Goal: Task Accomplishment & Management: Complete application form

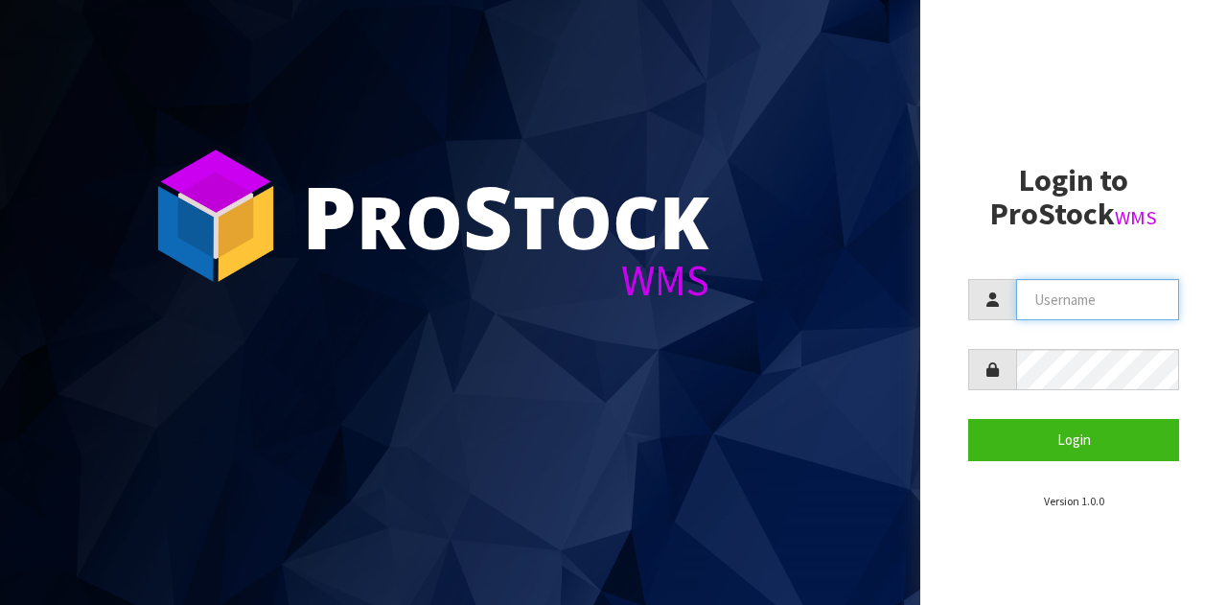
click at [1139, 301] on input "text" at bounding box center [1097, 299] width 163 height 41
type input "GATOR"
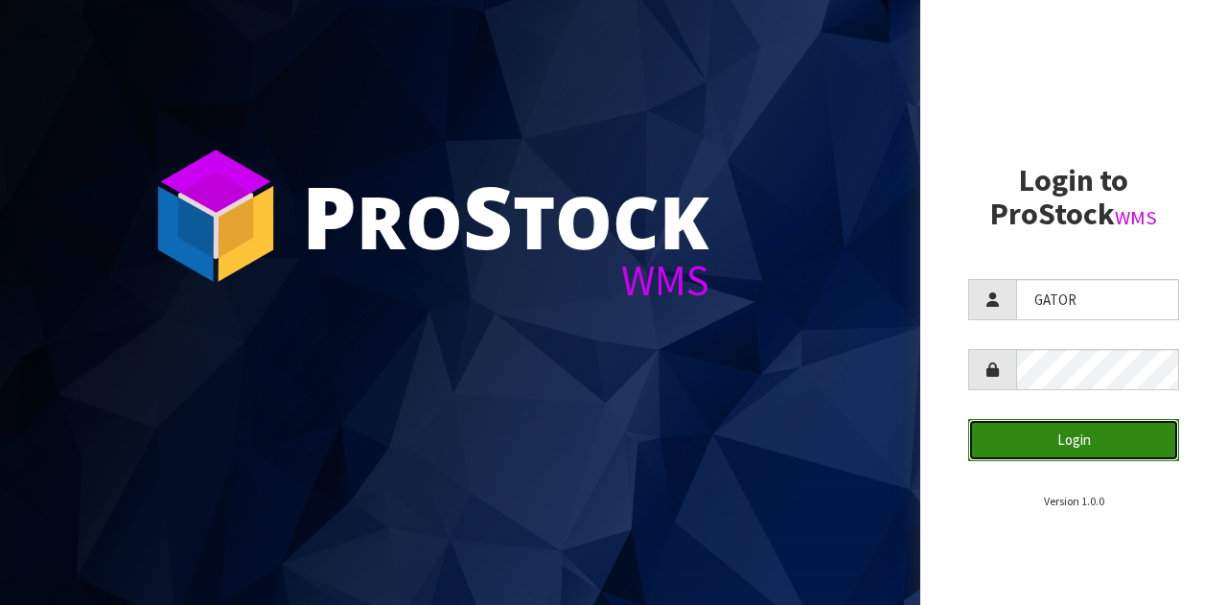
click at [982, 432] on button "Login" at bounding box center [1073, 439] width 211 height 41
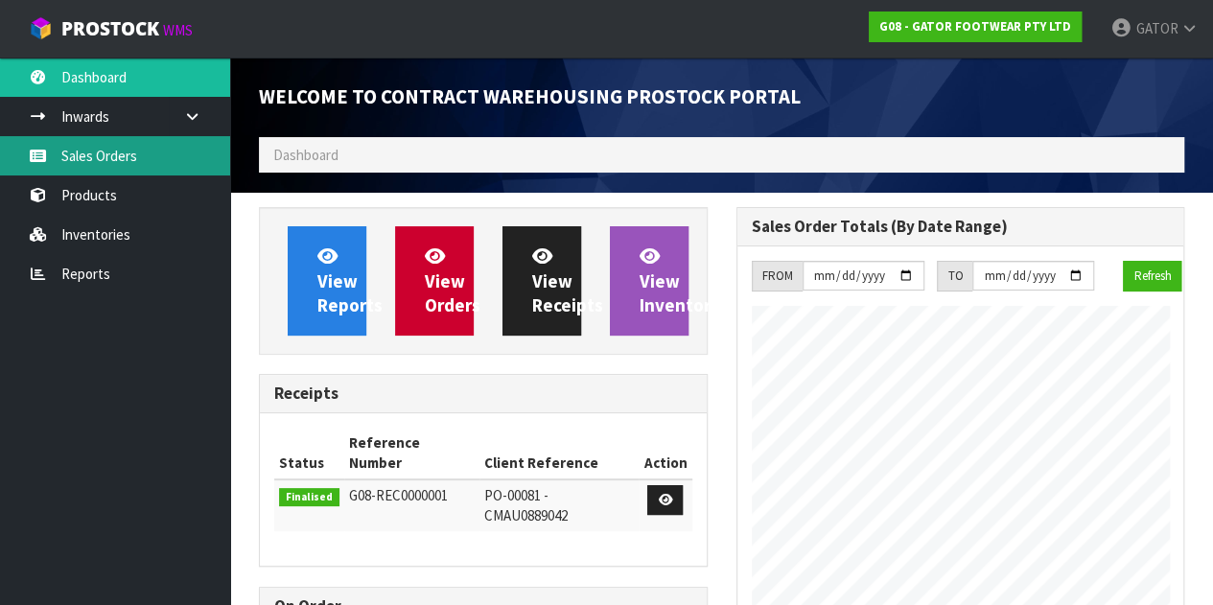
click at [111, 143] on link "Sales Orders" at bounding box center [115, 155] width 230 height 39
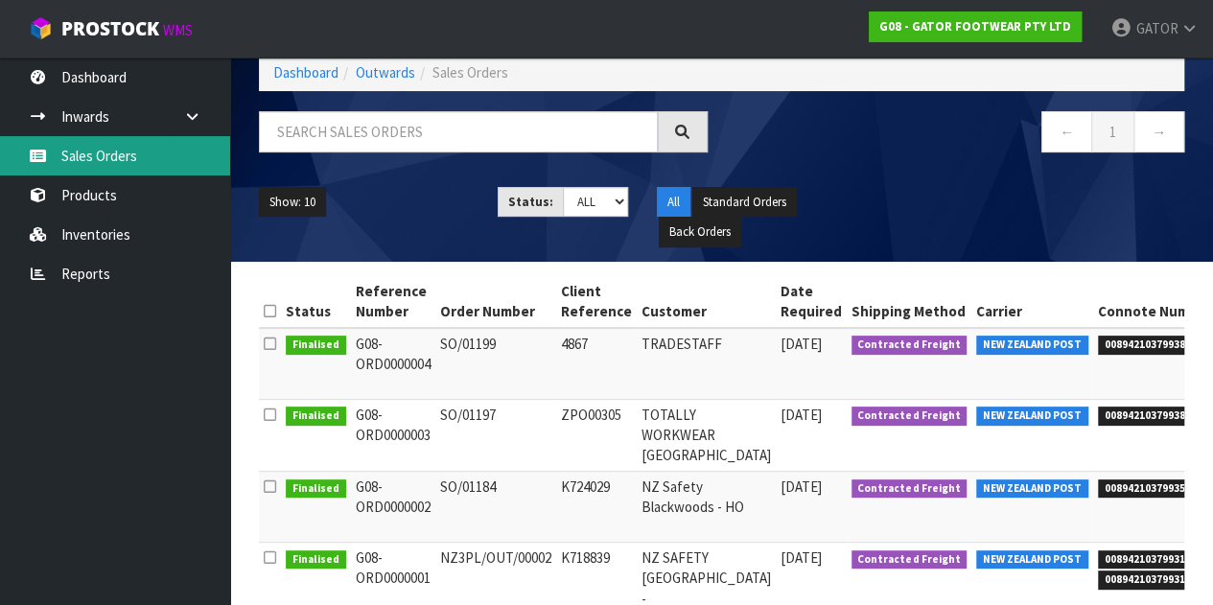
scroll to position [15, 0]
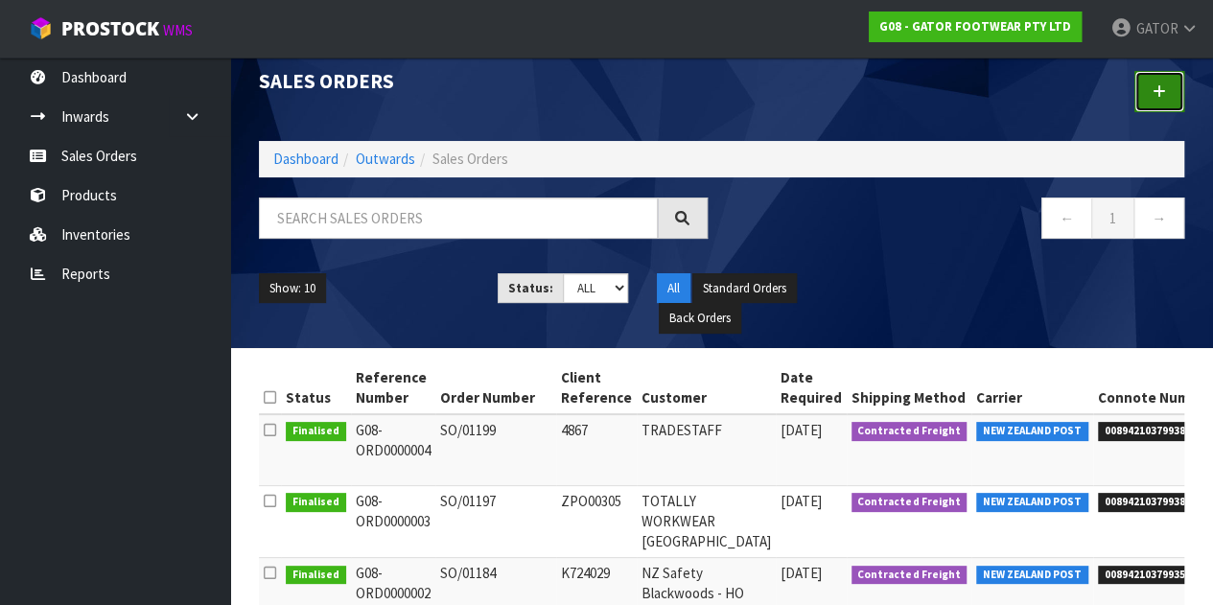
click at [1171, 93] on link at bounding box center [1159, 91] width 50 height 41
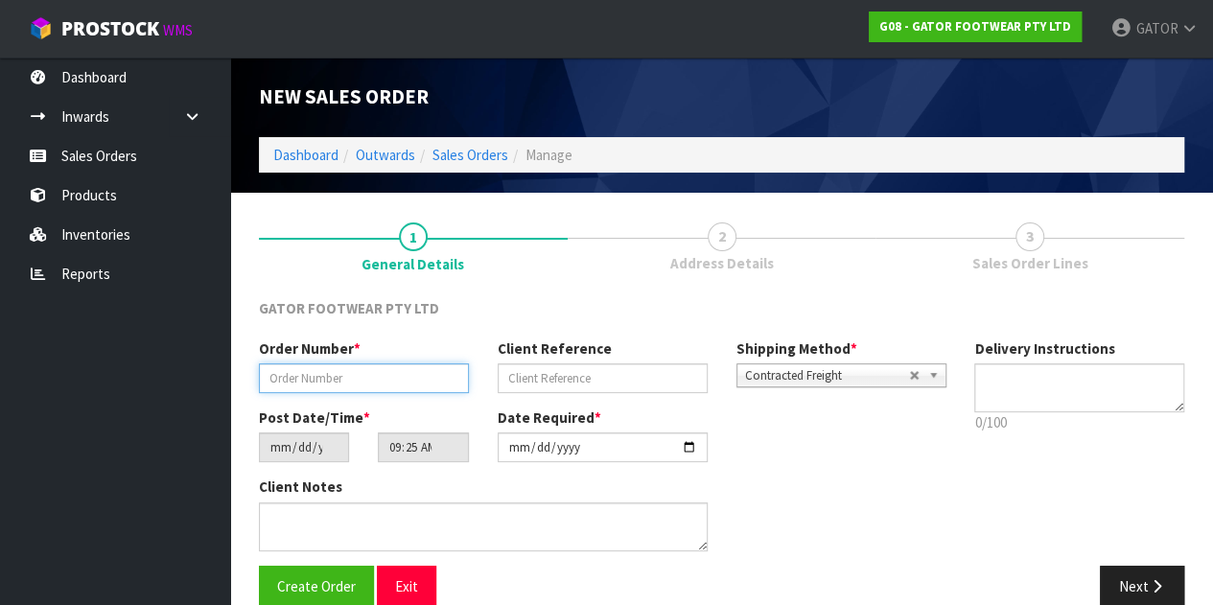
click at [420, 365] on input "text" at bounding box center [364, 378] width 210 height 30
paste input "SO/01202"
type input "SO/01202"
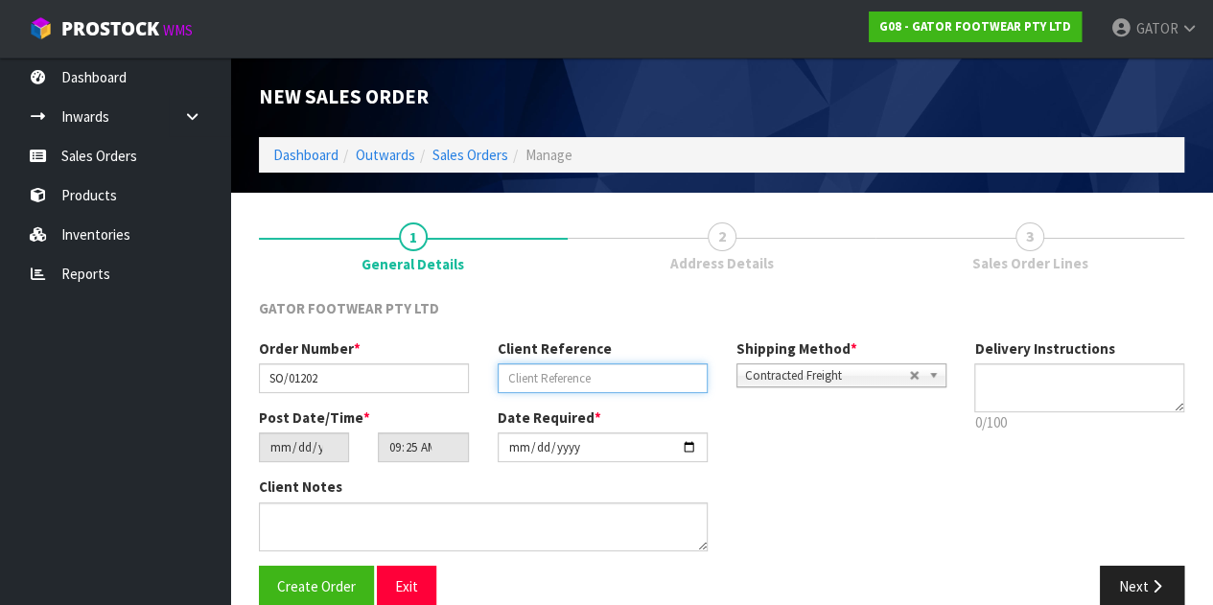
click at [607, 365] on input "text" at bounding box center [603, 378] width 210 height 30
paste input "4872"
type input "4872"
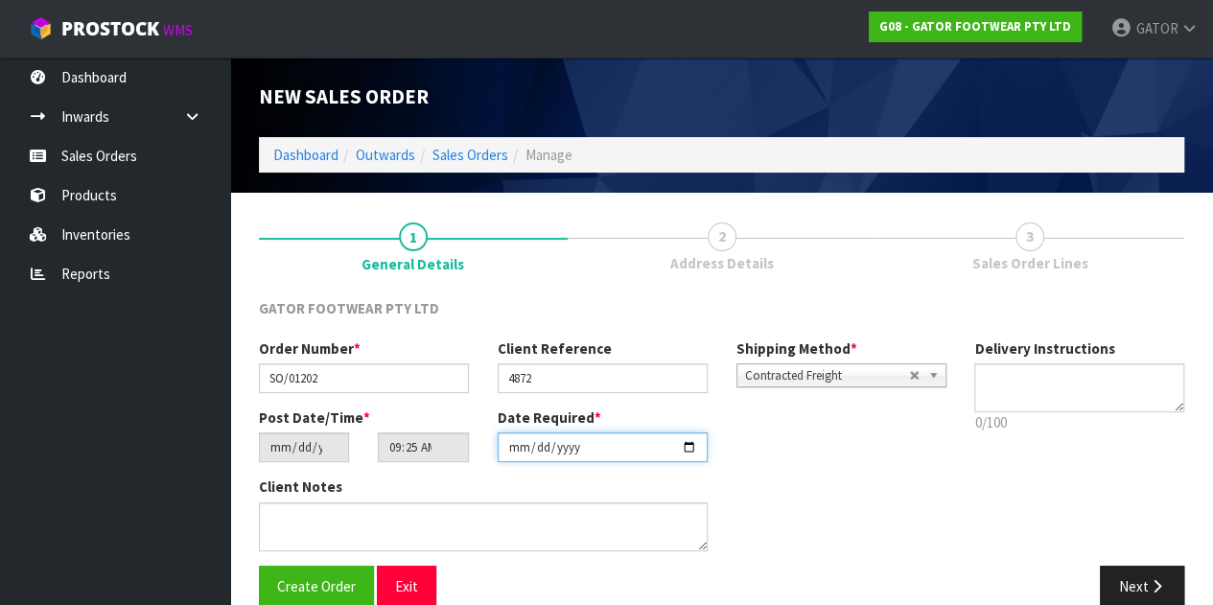
click at [575, 456] on input "[DATE]" at bounding box center [603, 447] width 210 height 30
click at [695, 442] on input "[DATE]" at bounding box center [603, 447] width 210 height 30
type input "[DATE]"
click at [796, 448] on div "Post Date/Time * [DATE] 09:25:00.000 Date Required * [DATE]" at bounding box center [601, 441] width 715 height 69
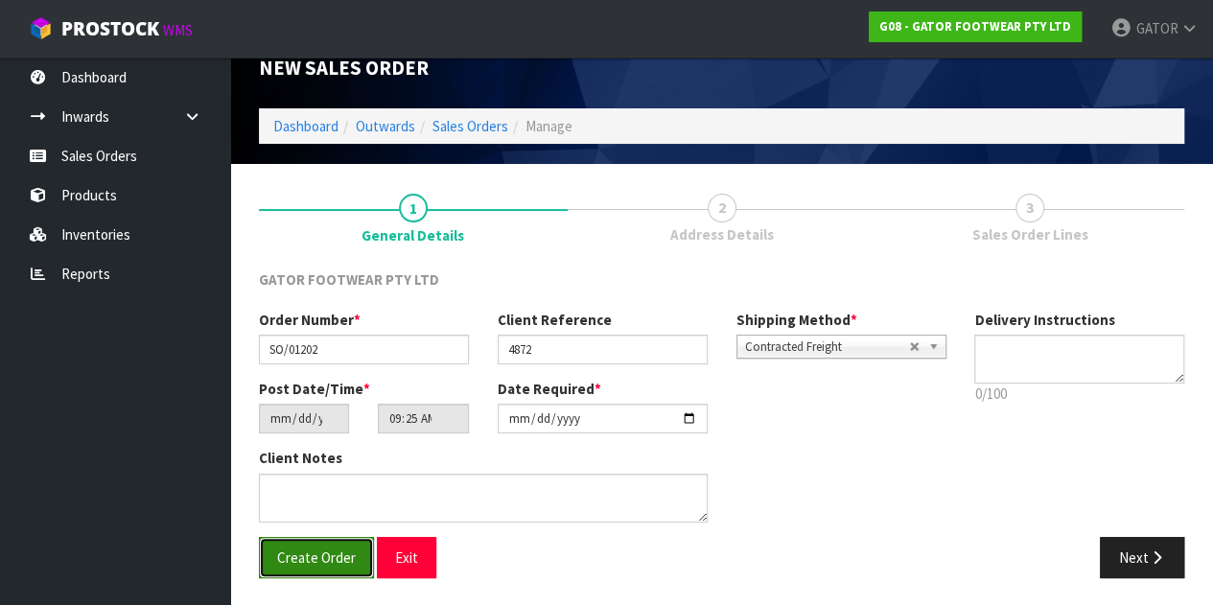
click at [307, 551] on span "Create Order" at bounding box center [316, 557] width 79 height 18
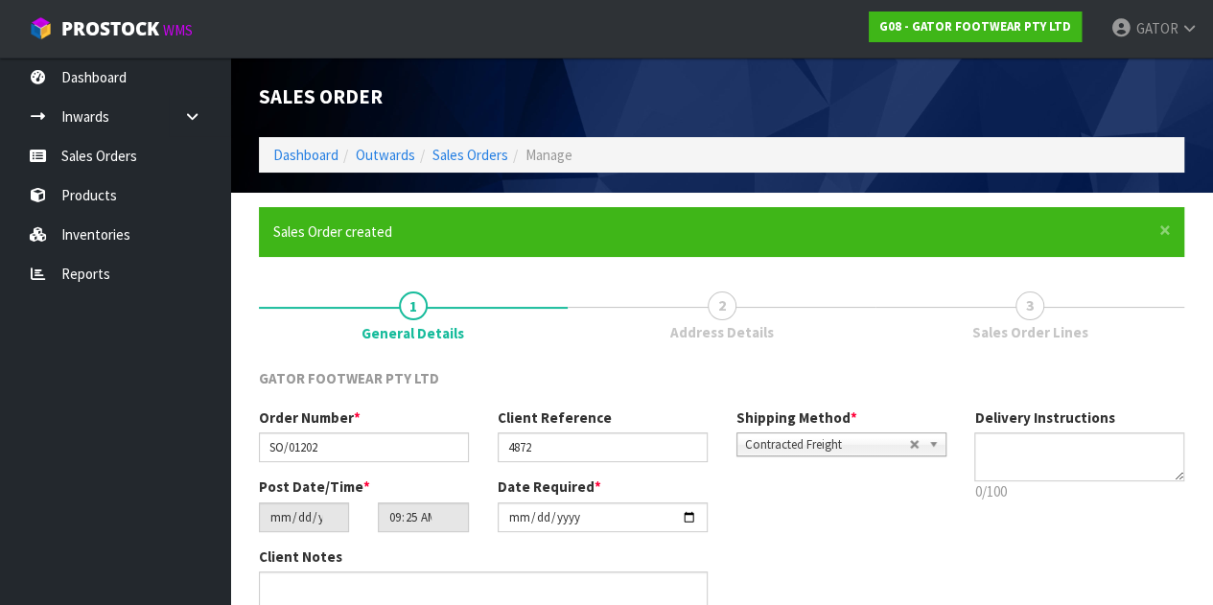
type input "13:25:00.000"
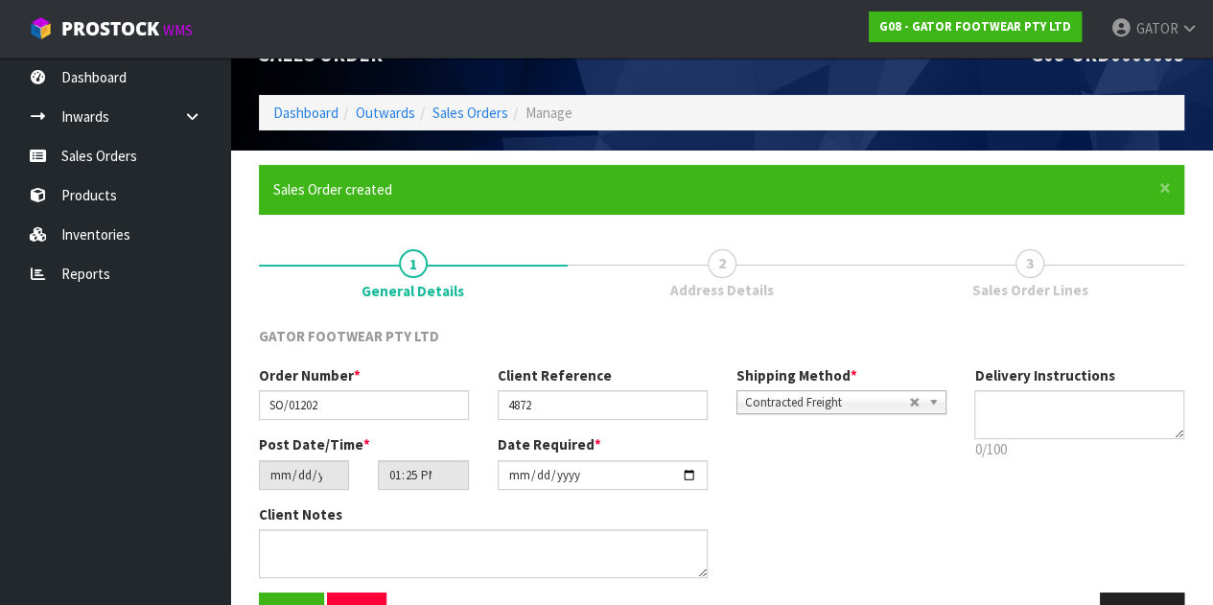
scroll to position [99, 0]
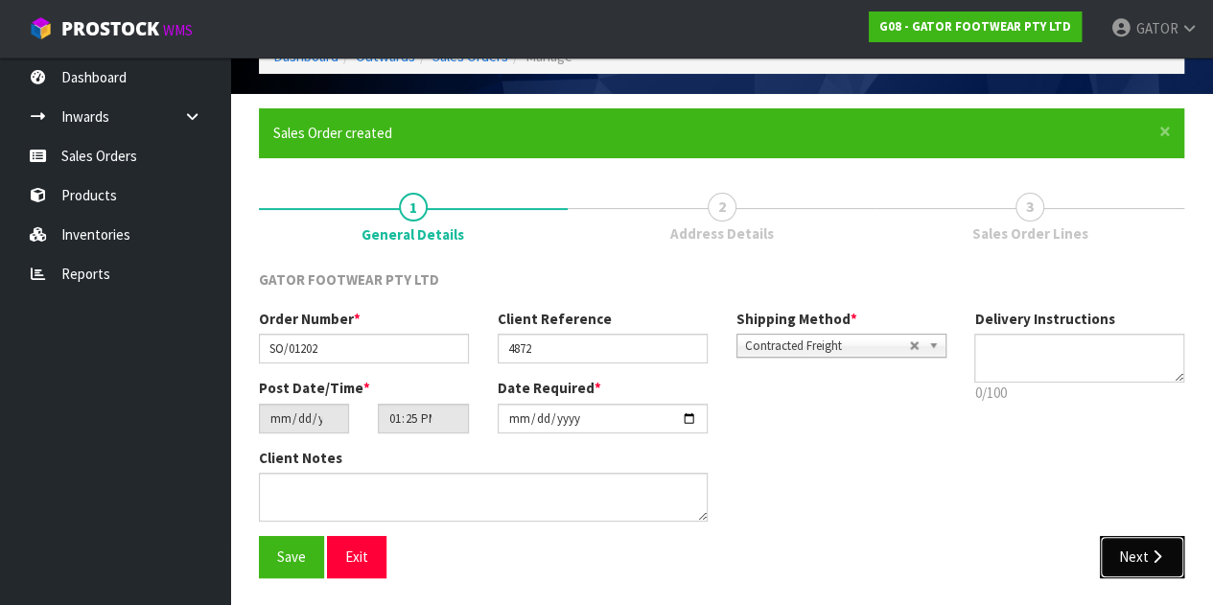
click at [1139, 560] on button "Next" at bounding box center [1142, 556] width 84 height 41
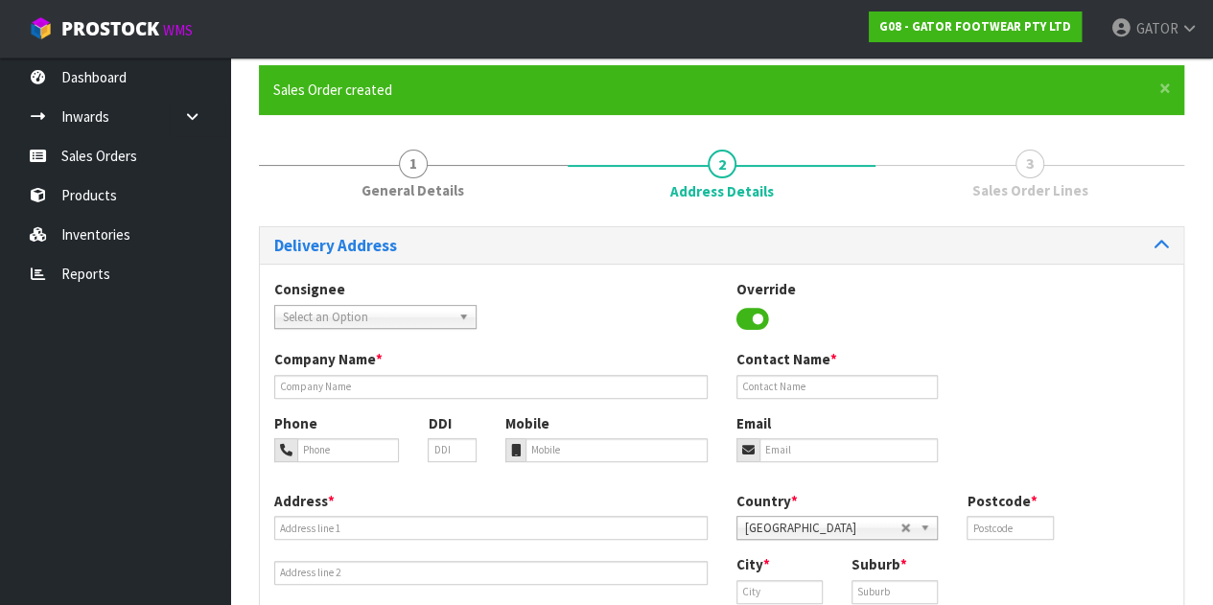
scroll to position [273, 0]
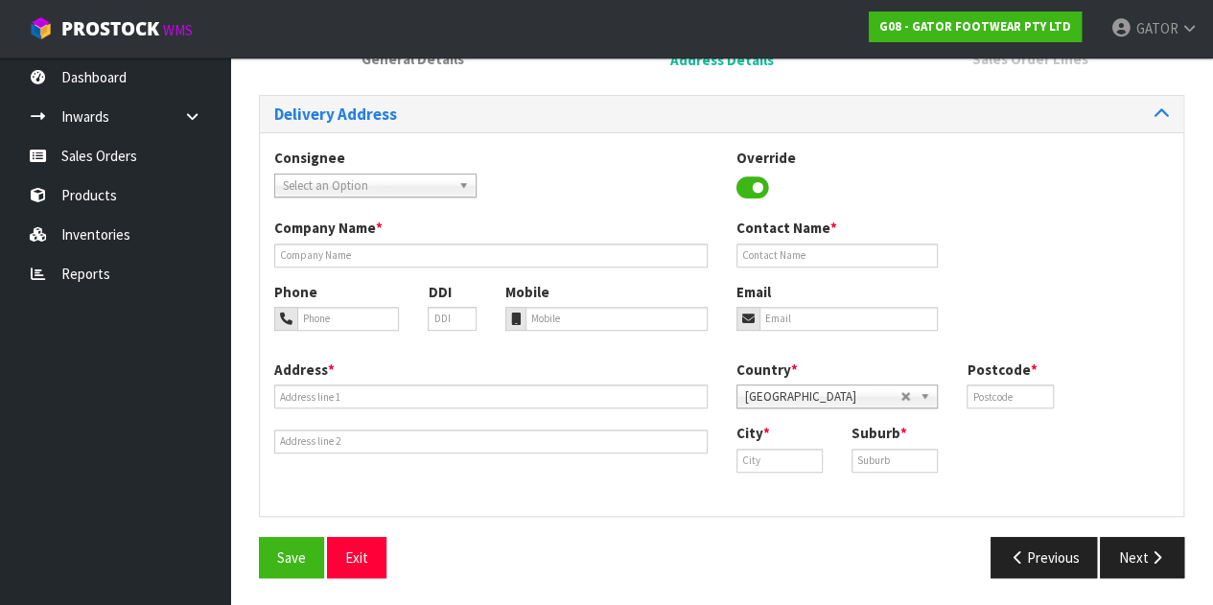
click at [430, 177] on span "Select an Option" at bounding box center [367, 185] width 168 height 23
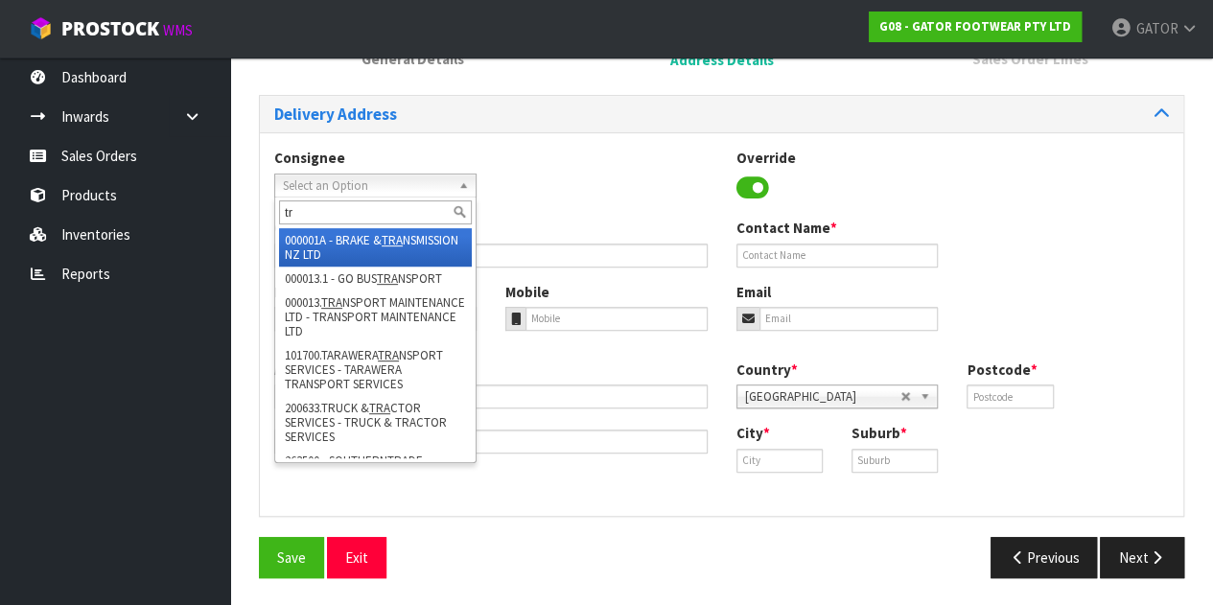
type input "t"
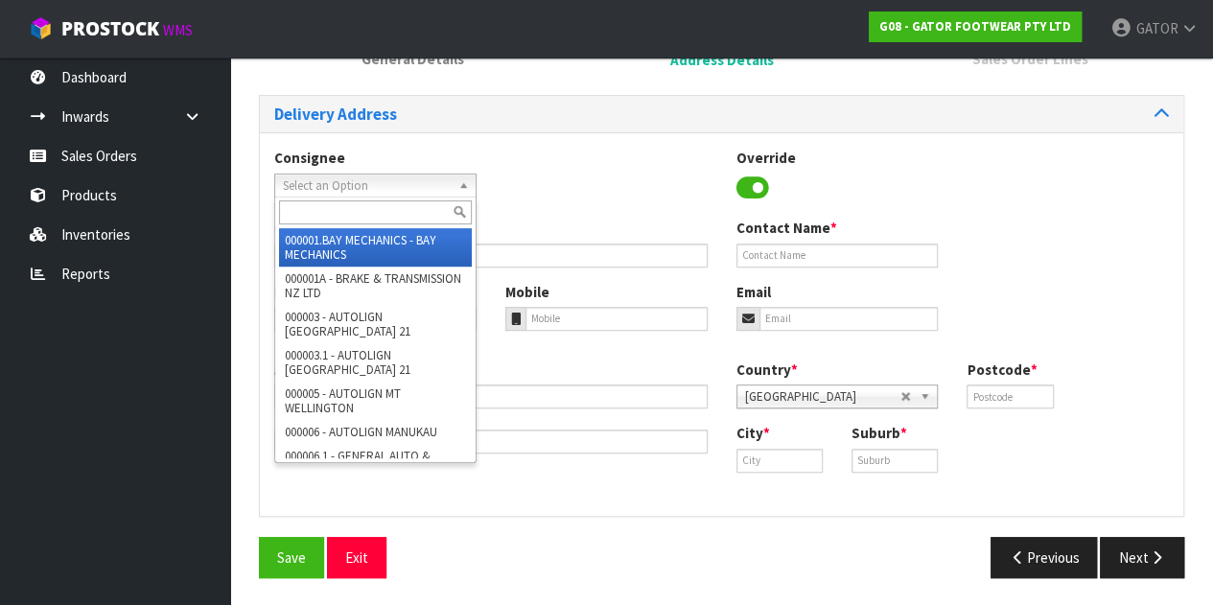
click at [551, 203] on div "Consignee 000001.BAY MECHANICS - BAY MECHANICS 000001A - BRAKE & TRANSMISSION N…" at bounding box center [721, 183] width 923 height 70
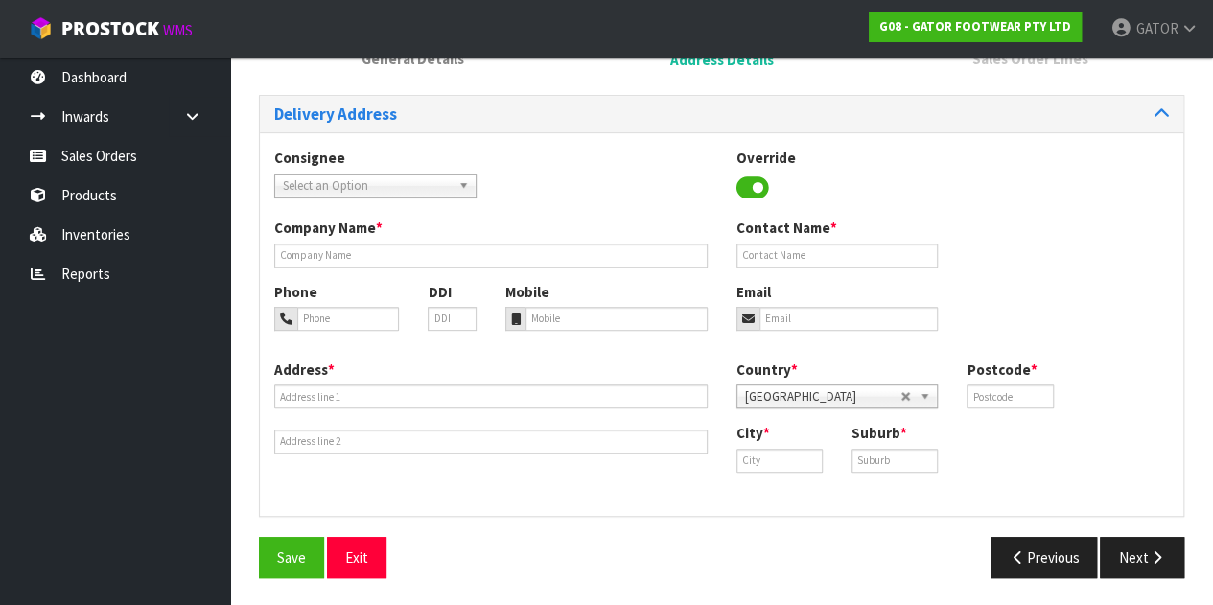
click at [426, 187] on span "Select an Option" at bounding box center [367, 185] width 168 height 23
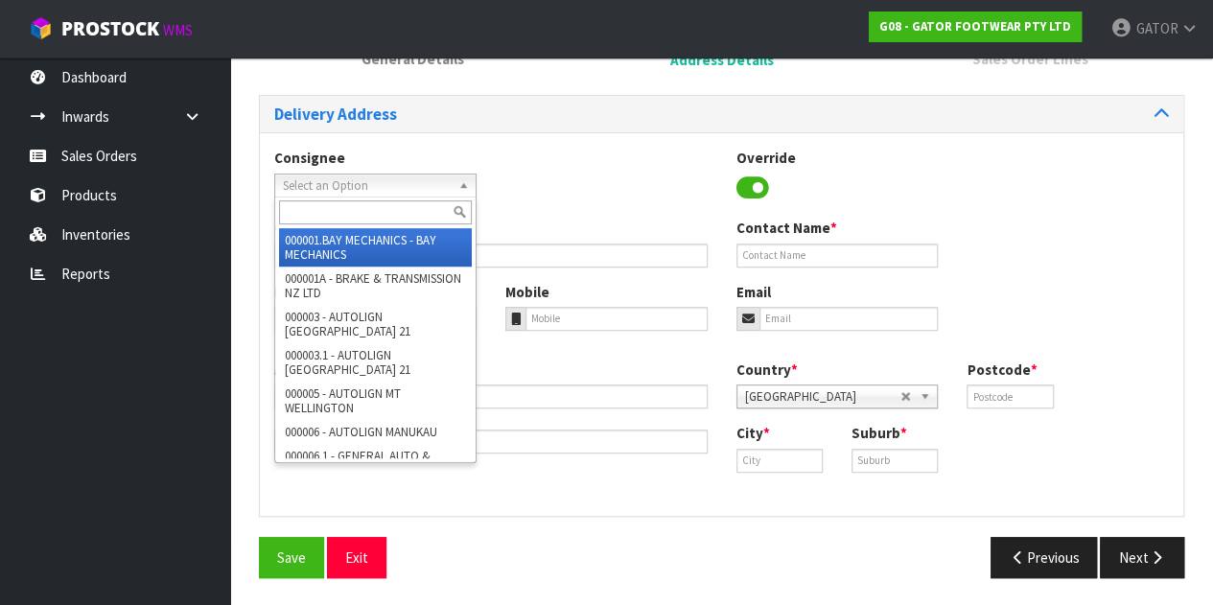
click at [557, 187] on div "Consignee 000001.BAY MECHANICS - BAY MECHANICS 000001A - BRAKE & TRANSMISSION N…" at bounding box center [721, 183] width 923 height 70
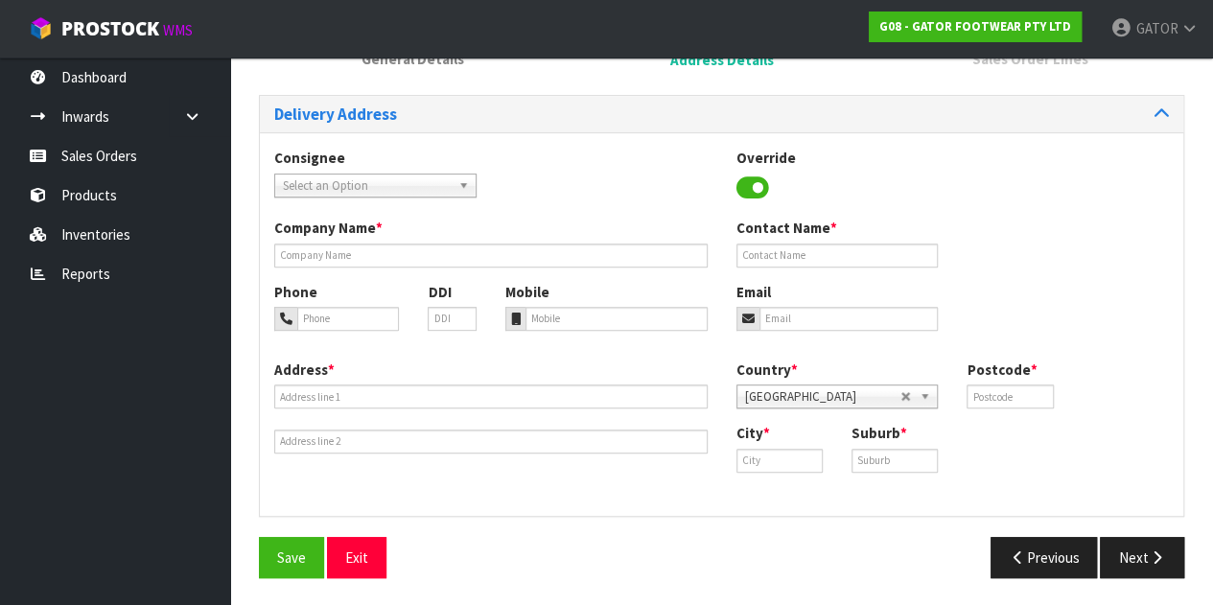
click at [362, 170] on div "Consignee 000001.BAY MECHANICS - BAY MECHANICS 000001A - BRAKE & TRANSMISSION N…" at bounding box center [375, 172] width 231 height 49
click at [359, 182] on span "Select an Option" at bounding box center [367, 185] width 168 height 23
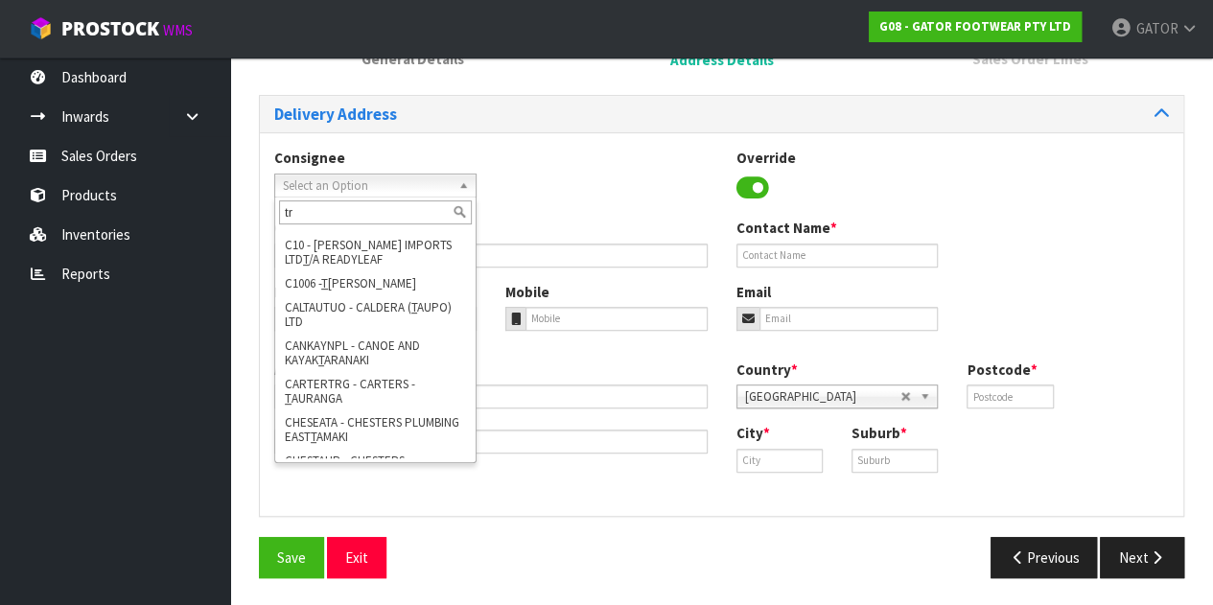
scroll to position [0, 0]
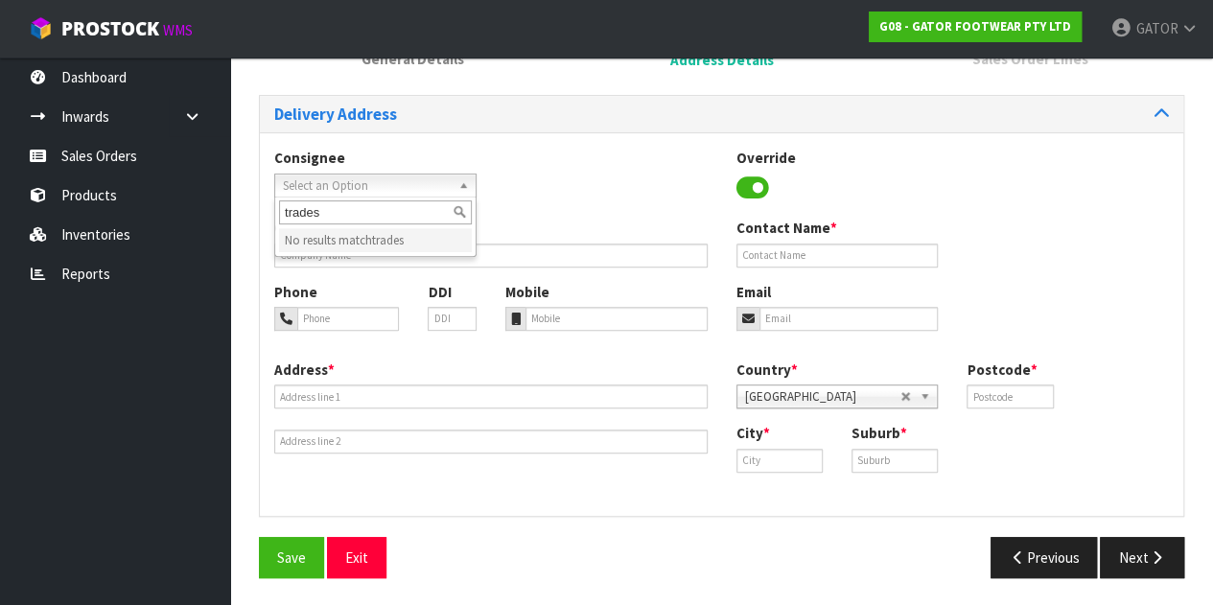
click at [458, 178] on b at bounding box center [466, 185] width 17 height 22
type input "trades"
click at [409, 232] on div "Company Name *" at bounding box center [491, 242] width 462 height 49
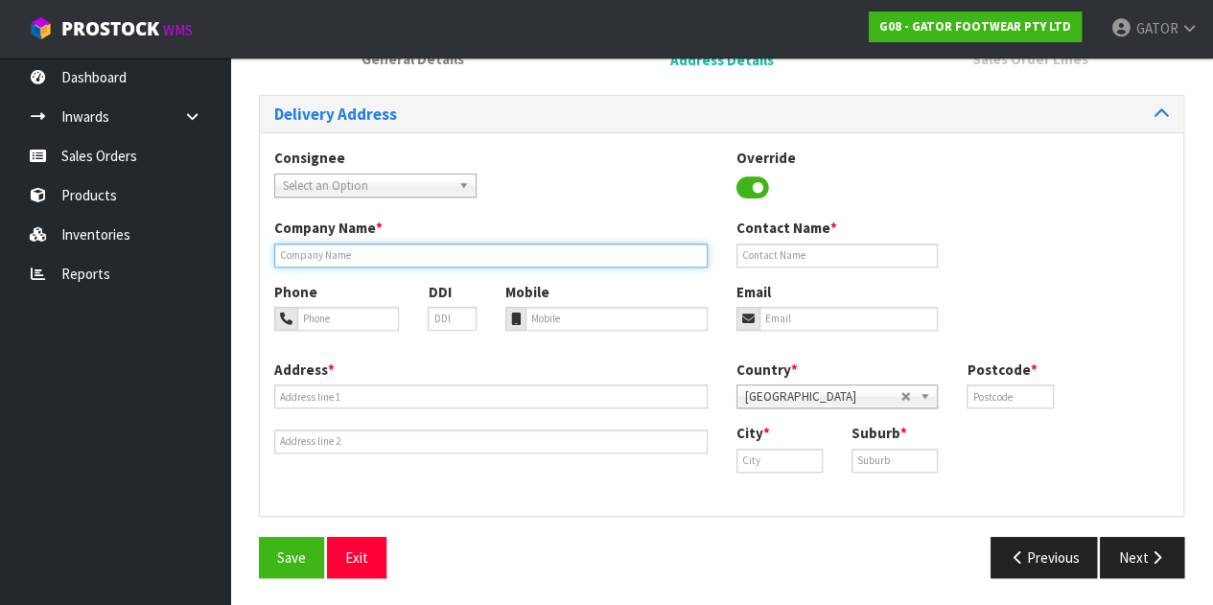
click at [406, 248] on input "text" at bounding box center [490, 256] width 433 height 24
paste input "TRADESTAFF"
type input "TRADESTAFF"
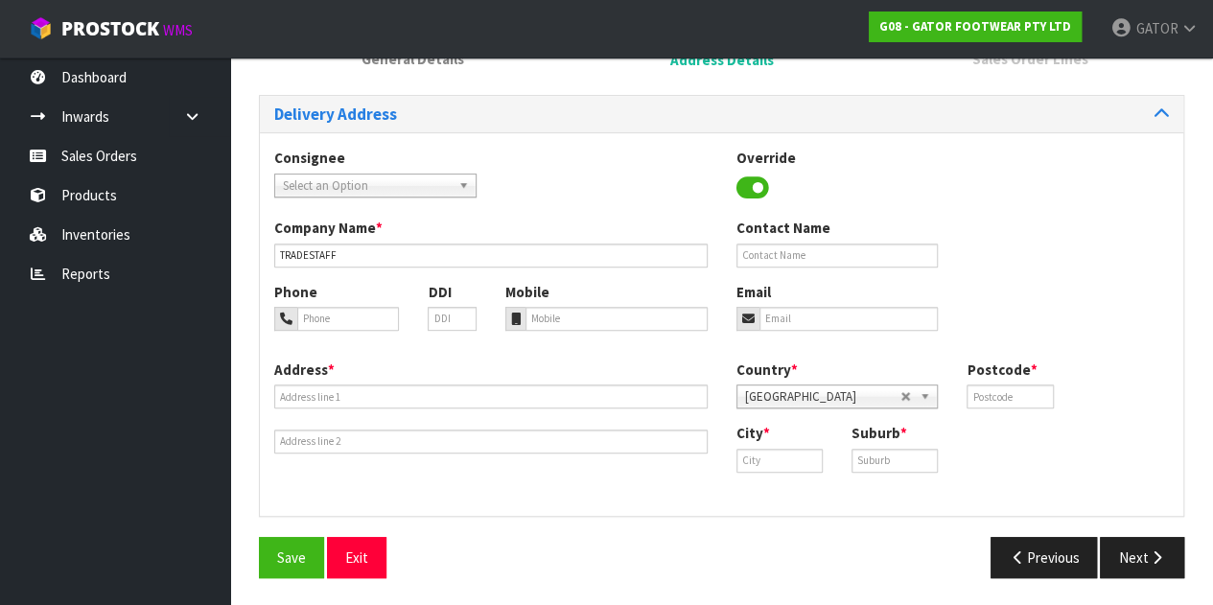
click at [749, 186] on icon at bounding box center [752, 188] width 33 height 29
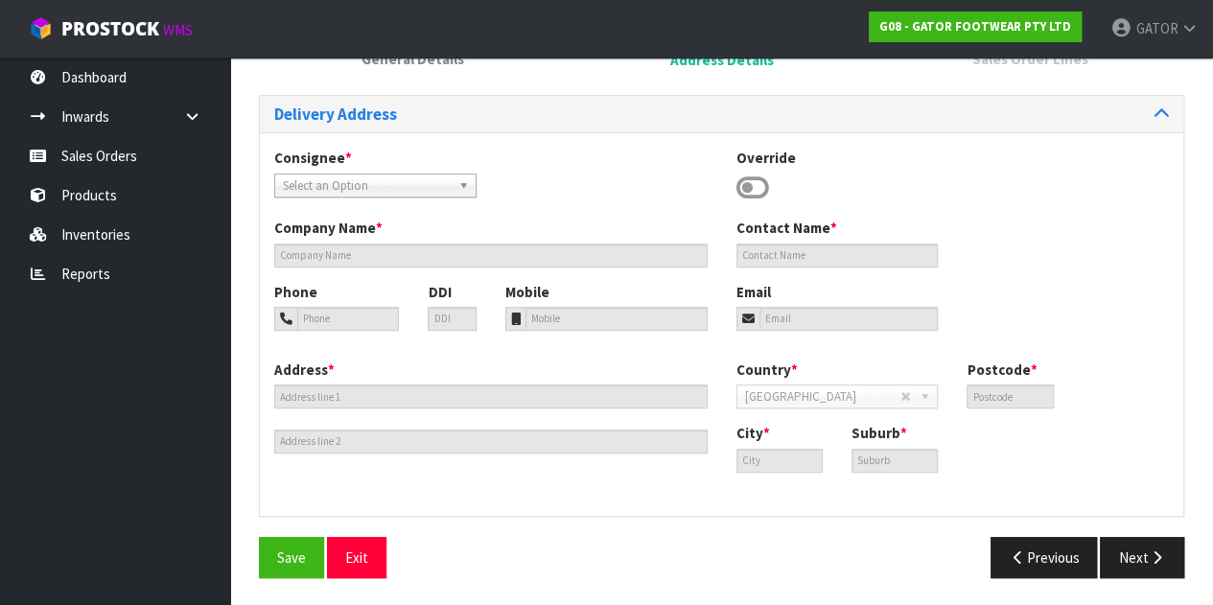
click at [749, 186] on icon at bounding box center [752, 188] width 33 height 29
click at [754, 187] on icon at bounding box center [752, 188] width 33 height 29
click at [742, 189] on icon at bounding box center [752, 188] width 33 height 29
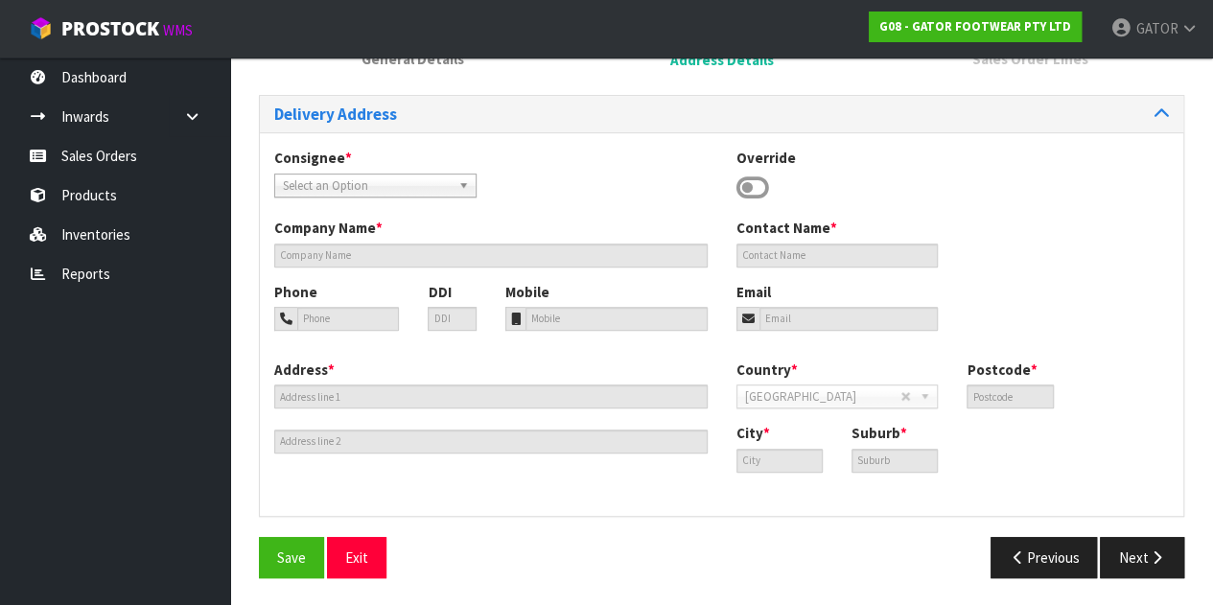
click at [753, 187] on icon at bounding box center [752, 188] width 33 height 29
click at [761, 185] on icon at bounding box center [752, 188] width 33 height 29
click at [754, 174] on icon at bounding box center [752, 188] width 33 height 29
click at [753, 181] on icon at bounding box center [752, 188] width 33 height 29
click at [752, 190] on icon at bounding box center [752, 188] width 33 height 29
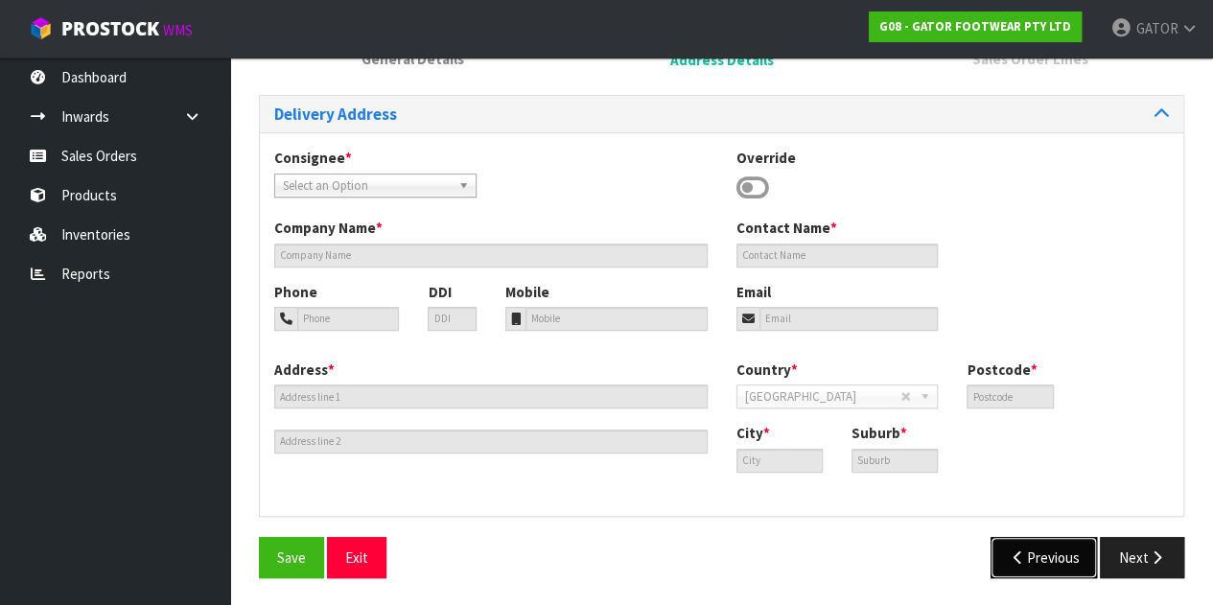
click at [1033, 564] on button "Previous" at bounding box center [1043, 557] width 107 height 41
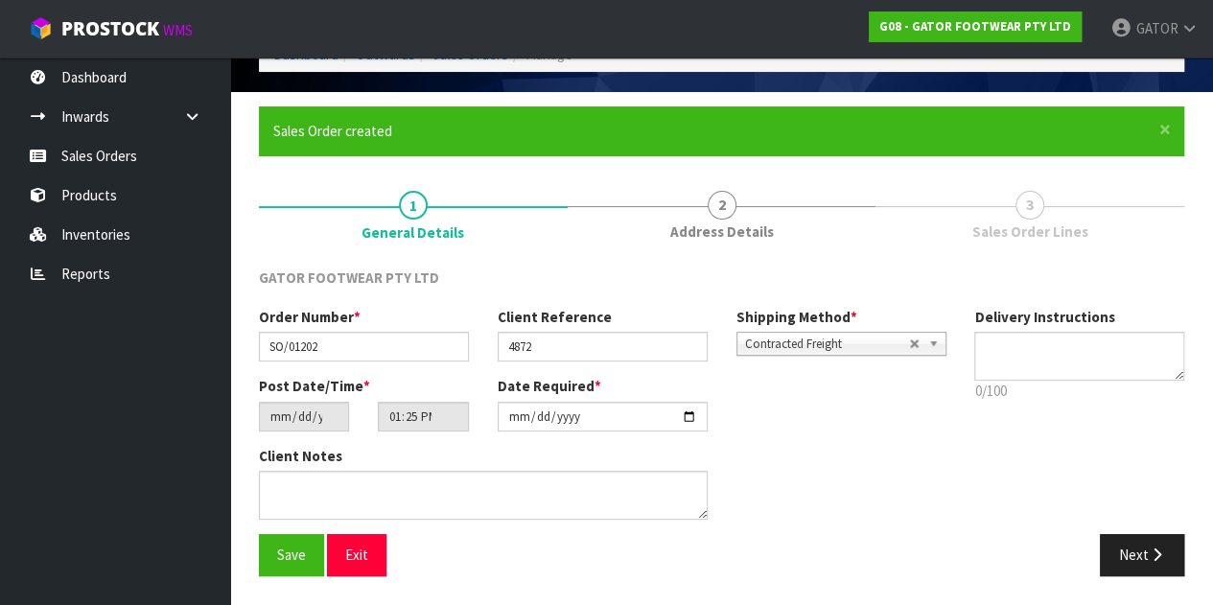
scroll to position [99, 0]
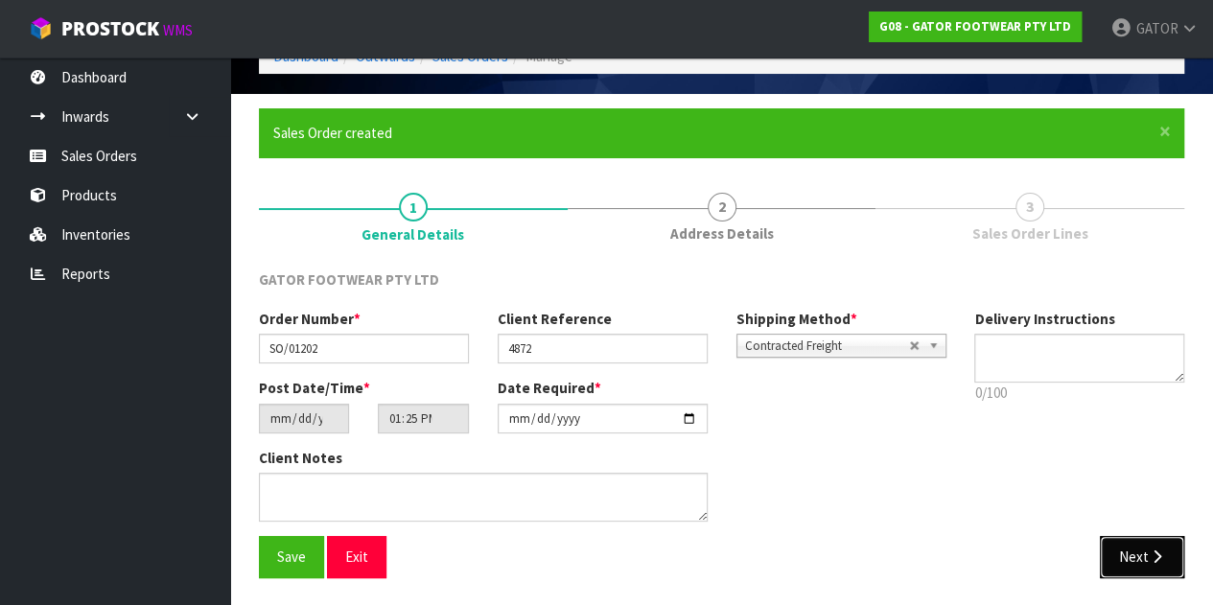
click at [1149, 556] on icon "button" at bounding box center [1157, 556] width 18 height 14
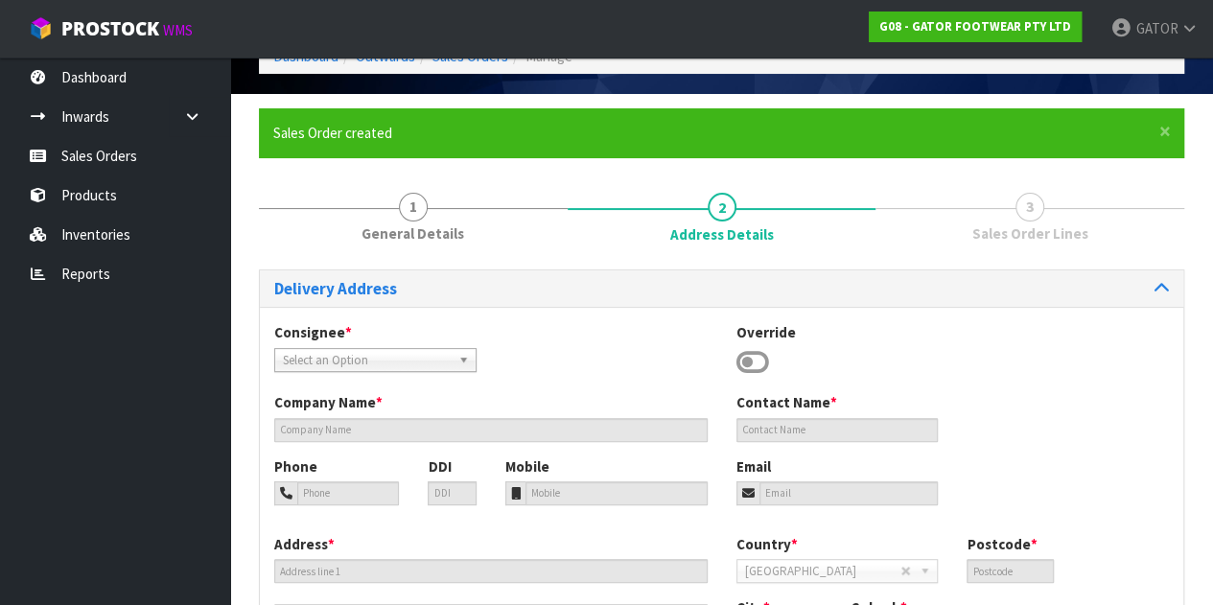
click at [756, 360] on icon at bounding box center [752, 362] width 33 height 29
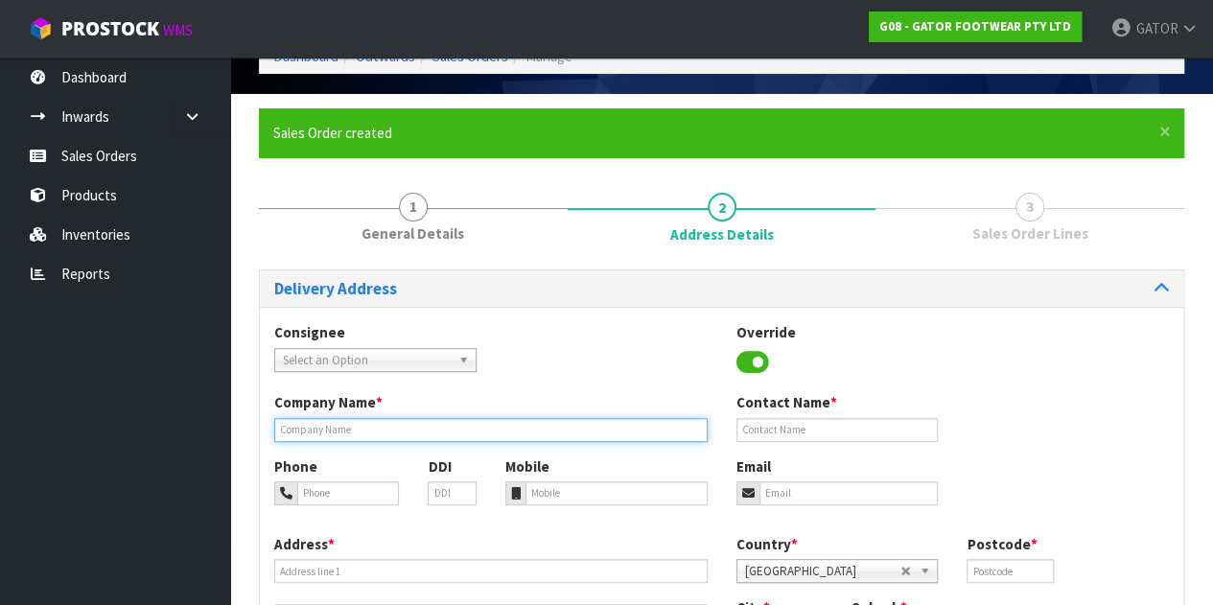
click at [350, 432] on input "text" at bounding box center [490, 430] width 433 height 24
click at [344, 430] on input "text" at bounding box center [490, 430] width 433 height 24
paste input "TRADESTAFF"
type input "TRADESTAFF"
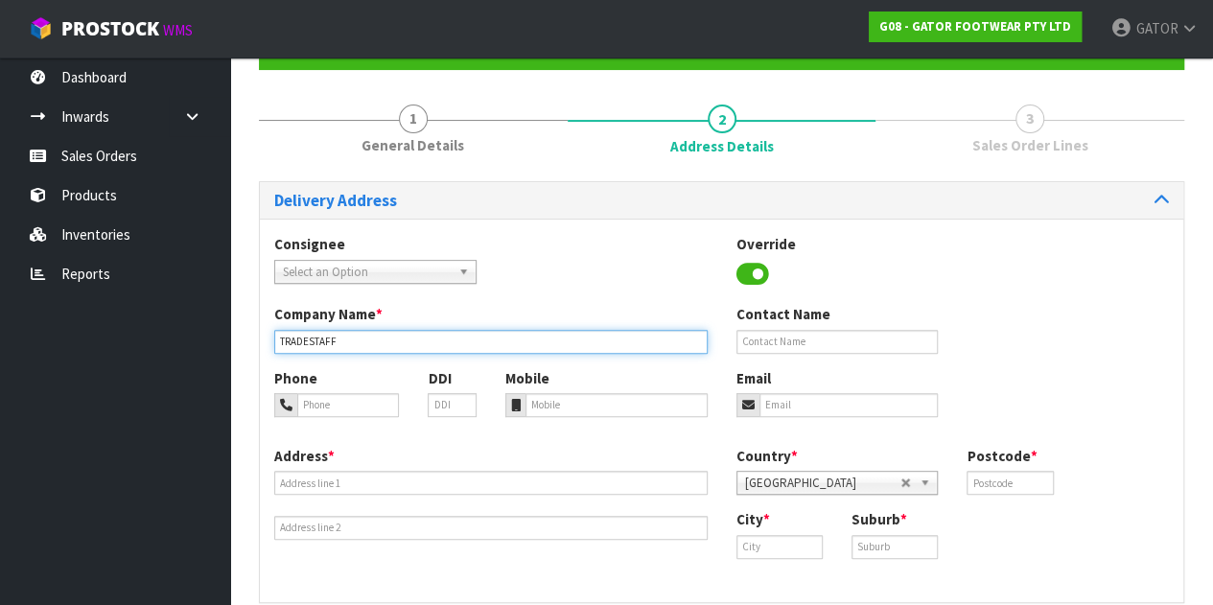
scroll to position [273, 0]
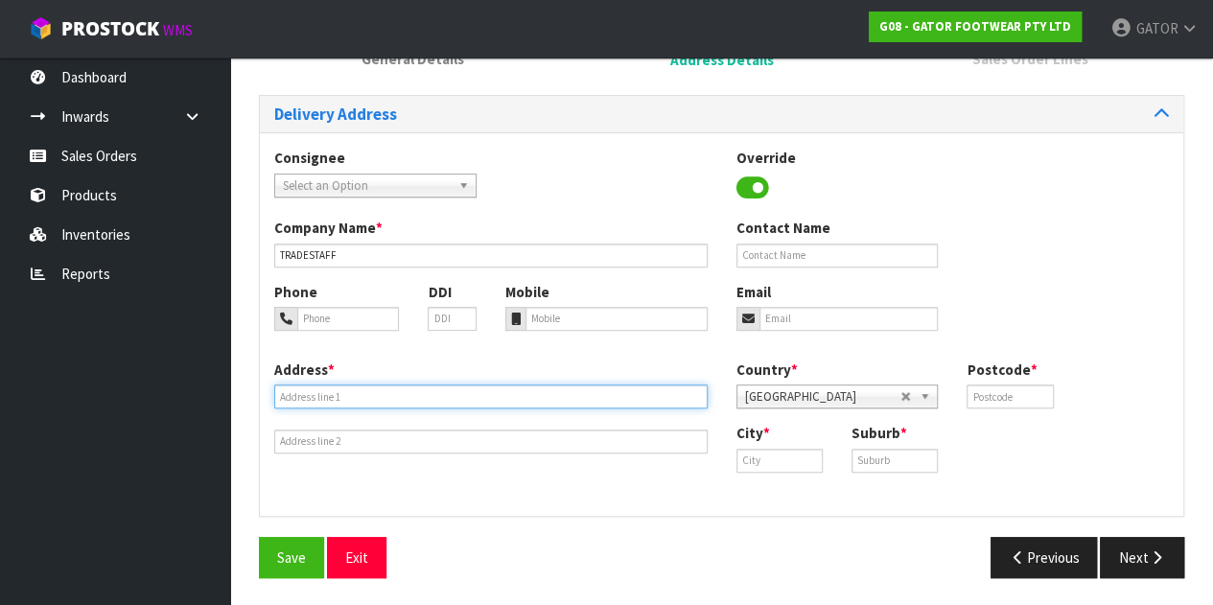
click at [320, 405] on input "text" at bounding box center [490, 396] width 433 height 24
paste input "[STREET_ADDRESS]"
type input "[STREET_ADDRESS]"
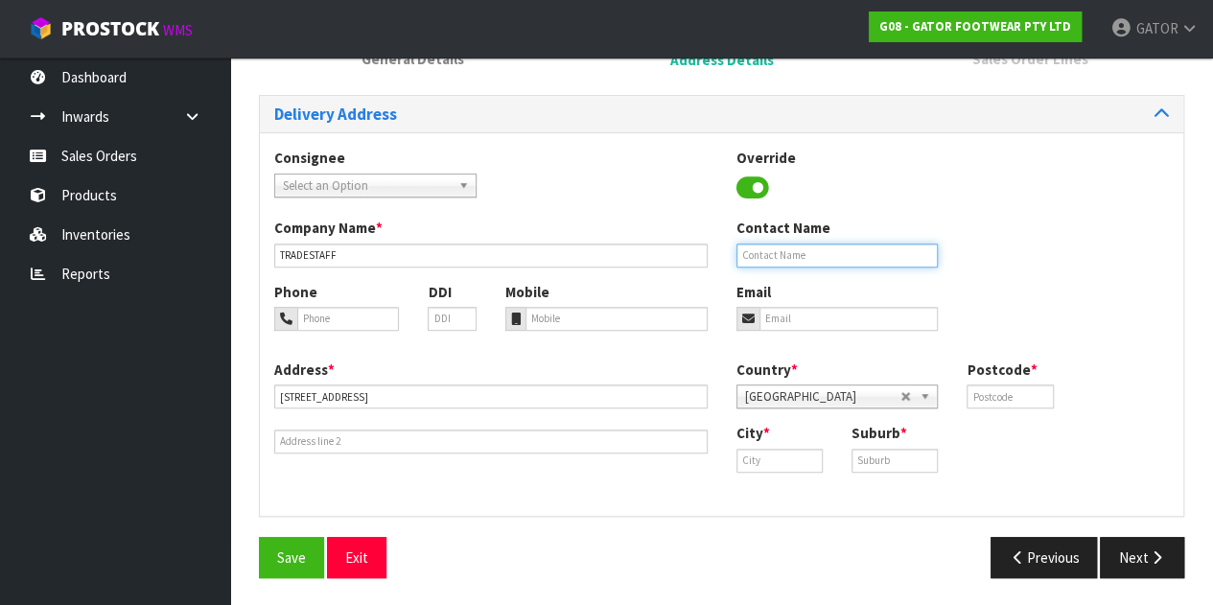
click at [831, 250] on input "text" at bounding box center [837, 256] width 202 height 24
paste input "[PERSON_NAME]"
type input "[PERSON_NAME]"
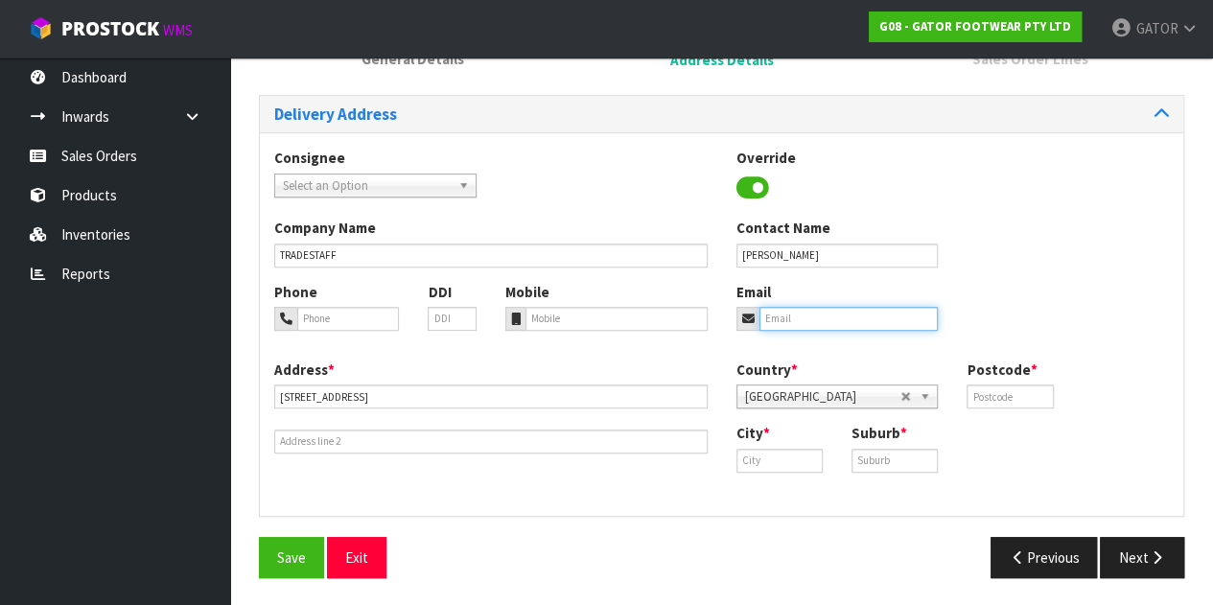
click at [871, 316] on input "email" at bounding box center [848, 319] width 179 height 24
paste input "[EMAIL_ADDRESS][DOMAIN_NAME]"
type input "[EMAIL_ADDRESS][DOMAIN_NAME]"
click at [1009, 401] on input "text" at bounding box center [1009, 396] width 86 height 24
type input "8011"
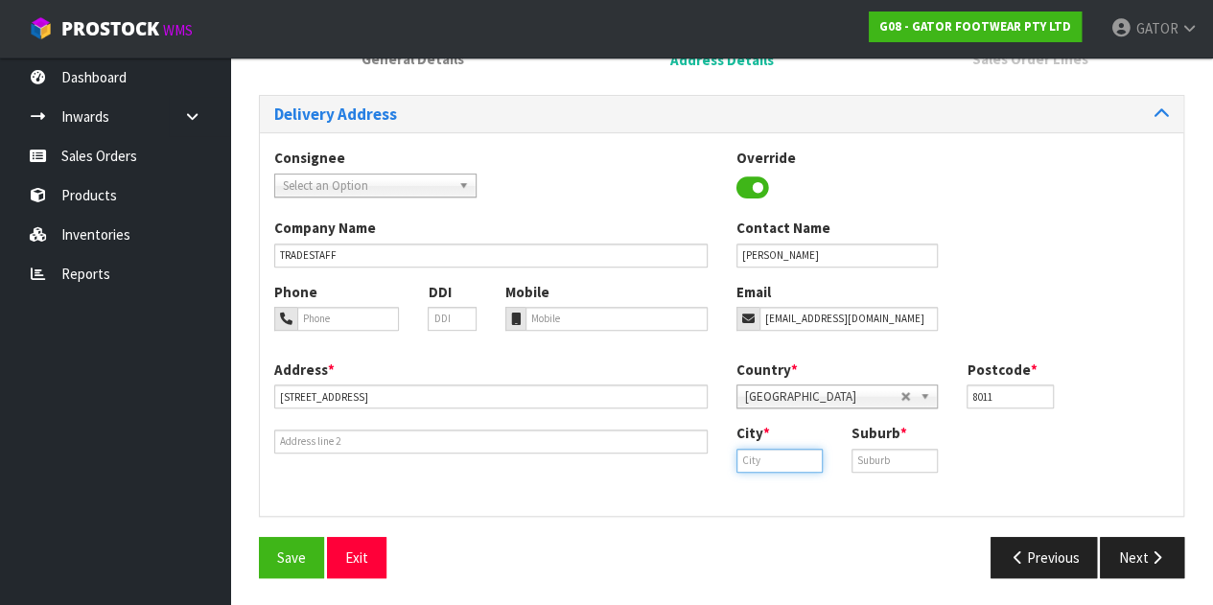
click at [777, 457] on input "text" at bounding box center [779, 461] width 86 height 24
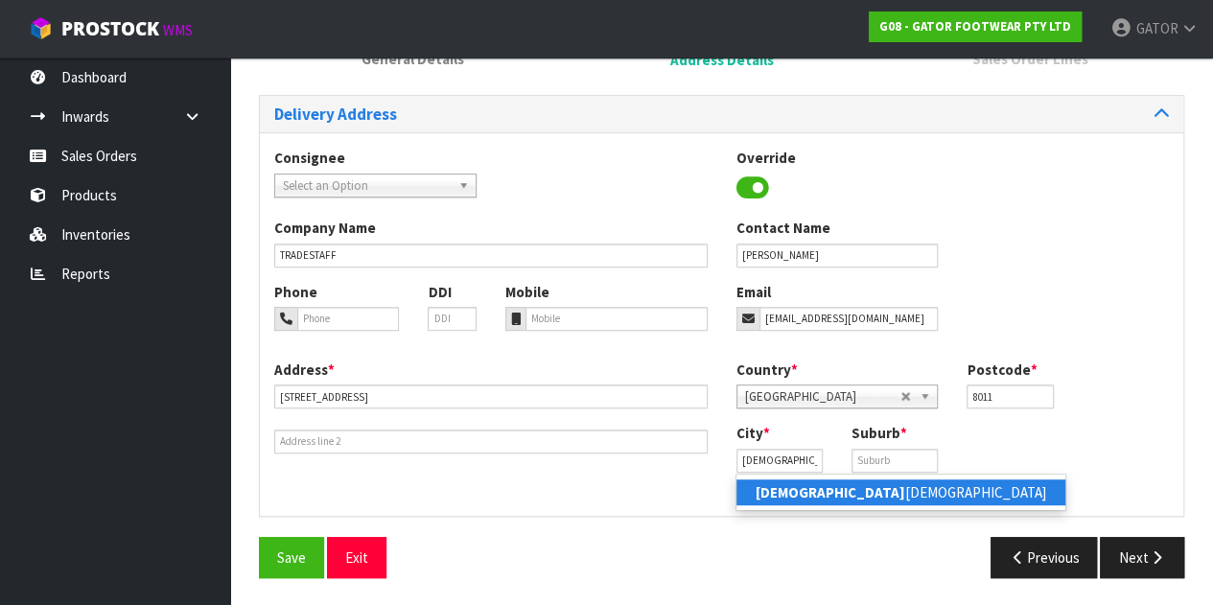
click at [790, 481] on link "[PERSON_NAME][DEMOGRAPHIC_DATA]" at bounding box center [900, 492] width 329 height 26
type input "[GEOGRAPHIC_DATA]"
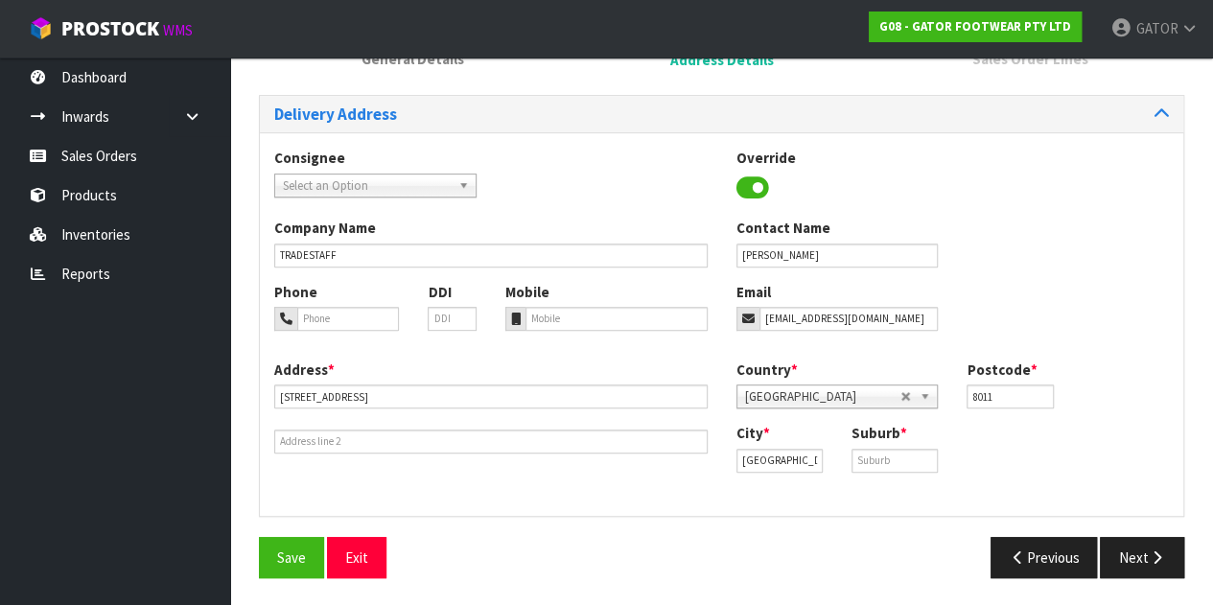
click at [942, 447] on div "Suburb *" at bounding box center [894, 447] width 115 height 49
click at [885, 464] on input "text" at bounding box center [894, 461] width 86 height 24
type input "CITY"
click at [979, 437] on div "City * [GEOGRAPHIC_DATA] Suburb * CITY" at bounding box center [953, 454] width 462 height 63
click at [892, 462] on input "CITY" at bounding box center [894, 461] width 86 height 24
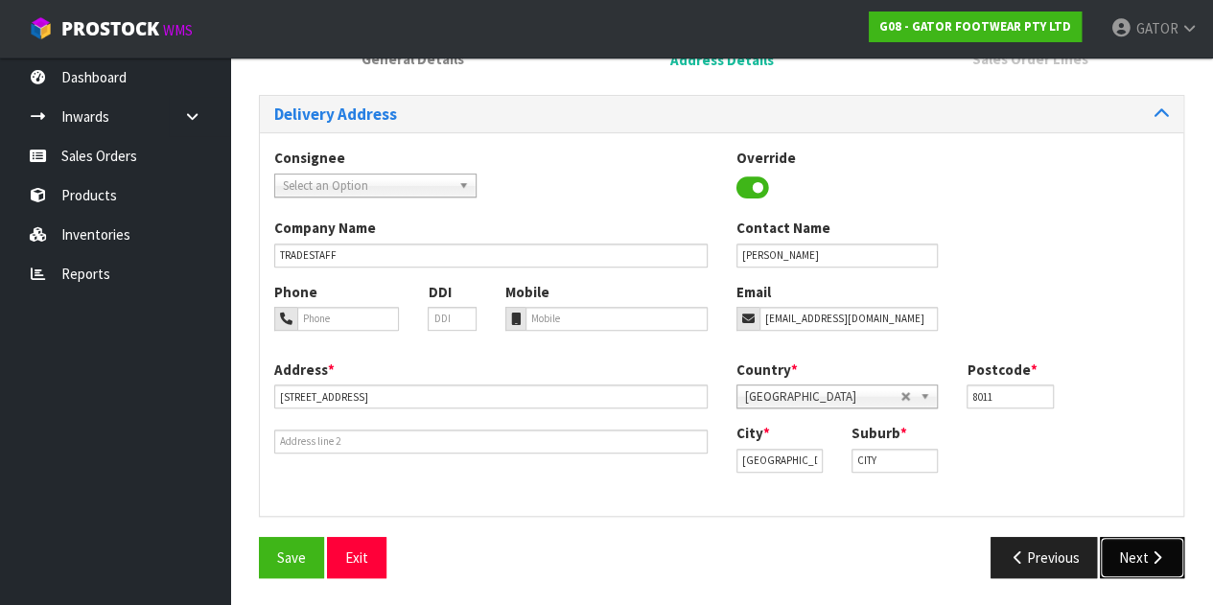
click at [1145, 557] on button "Next" at bounding box center [1142, 557] width 84 height 41
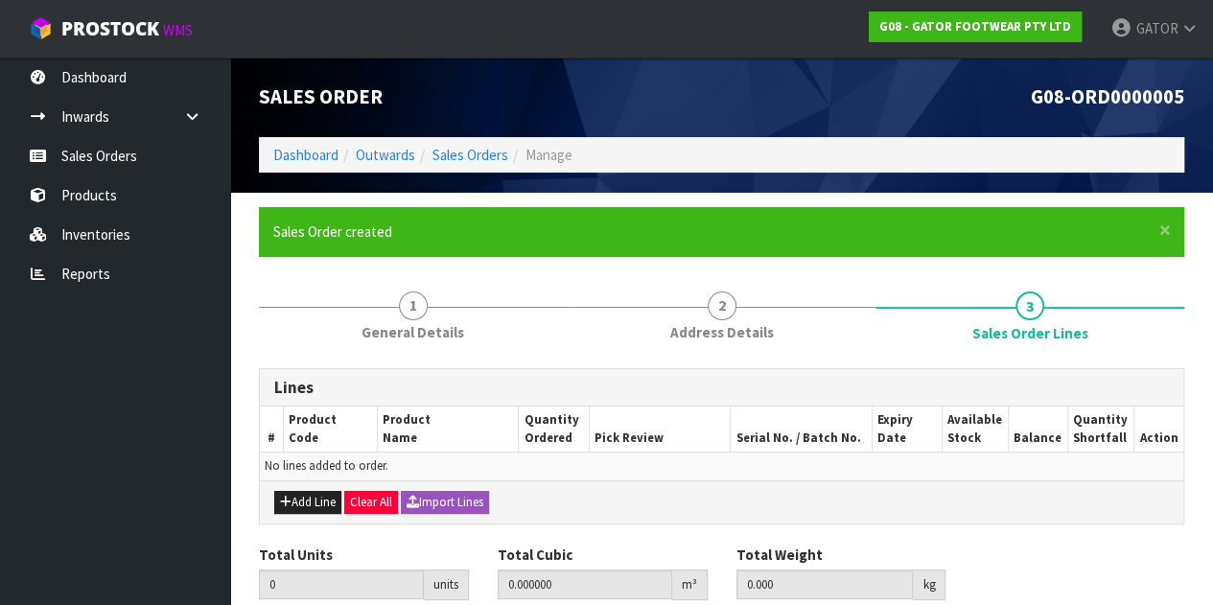
scroll to position [76, 0]
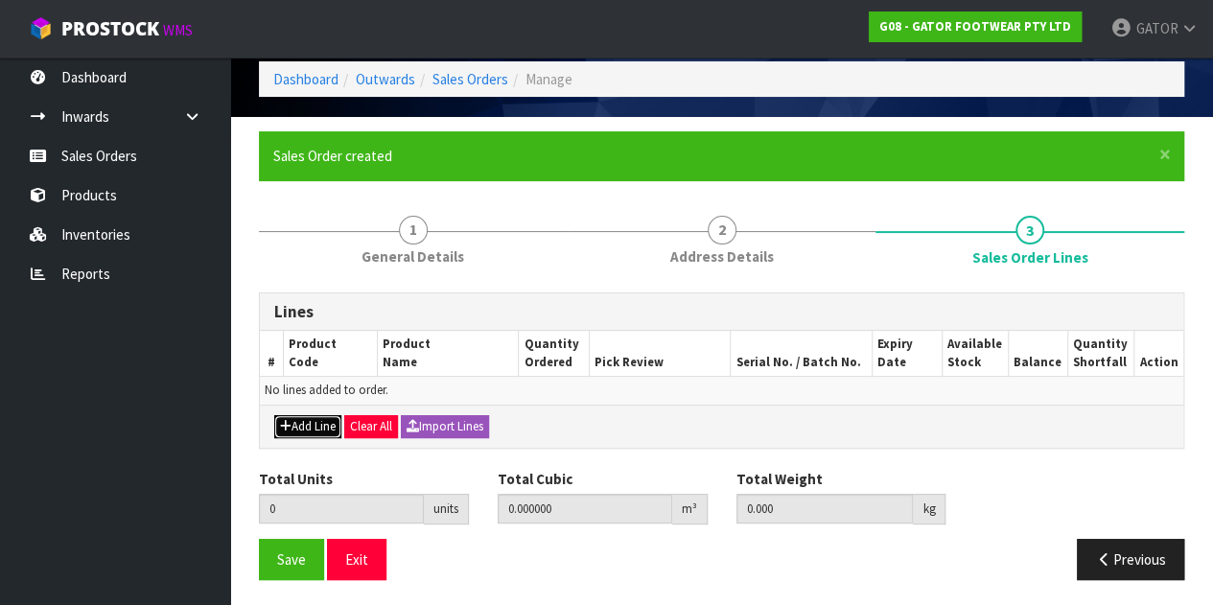
click at [295, 416] on button "Add Line" at bounding box center [307, 426] width 67 height 23
type input "0"
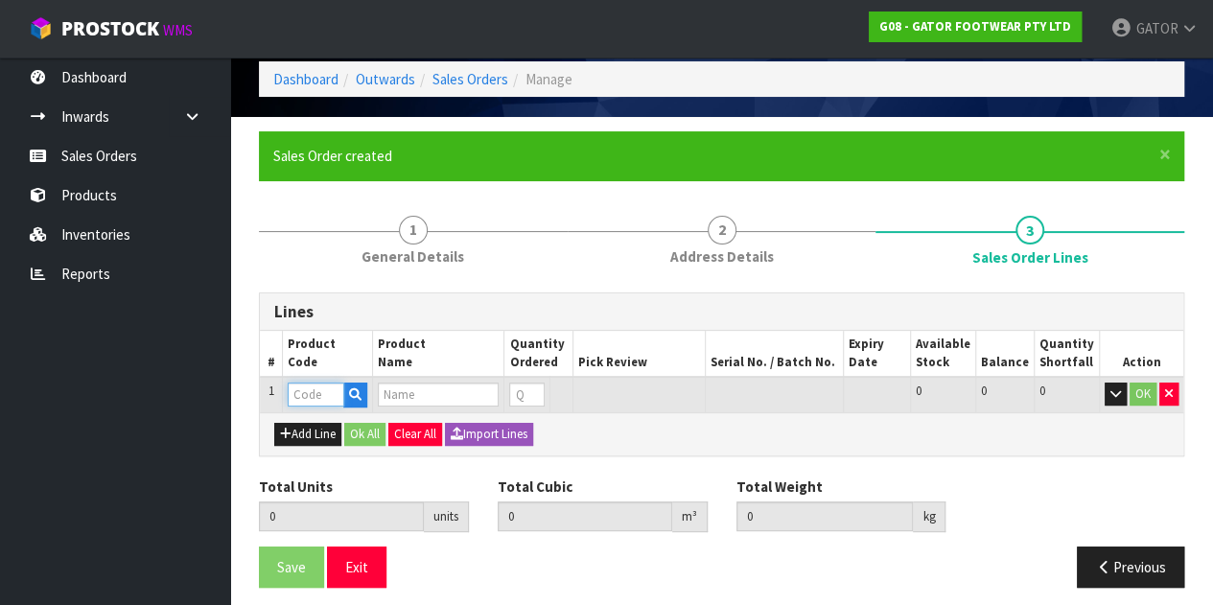
click at [324, 384] on input "text" at bounding box center [316, 395] width 56 height 24
type input "GP2404/11"
type input "0.000000"
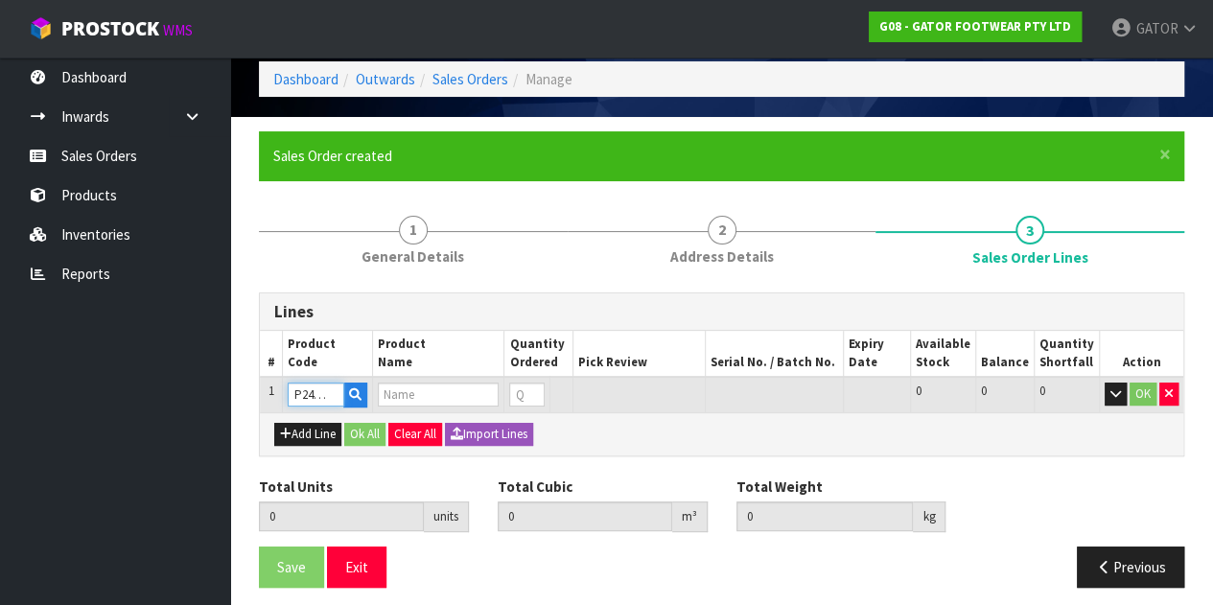
type input "0.000"
type input "GATOR POLAR SAFETY BOOT SIZE: 11 ([GEOGRAPHIC_DATA]/AU)/46"
type input "0"
type input "GP2404/11"
type input "1"
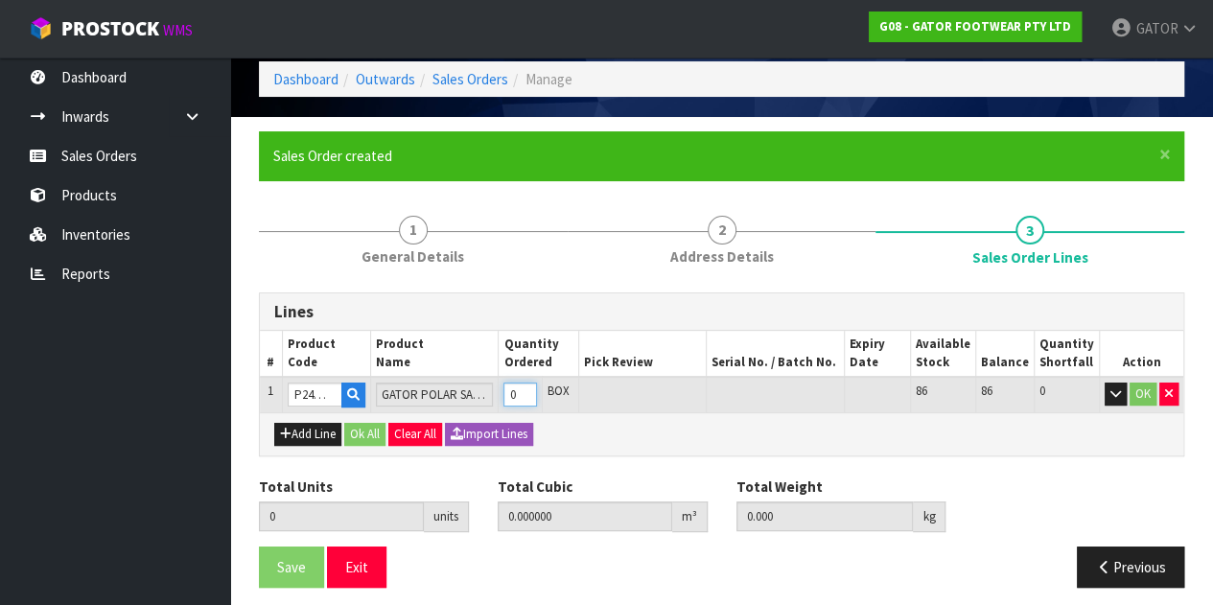
type input "0.018759"
type input "2.4"
type input "1"
click at [537, 389] on input "1" at bounding box center [520, 395] width 34 height 24
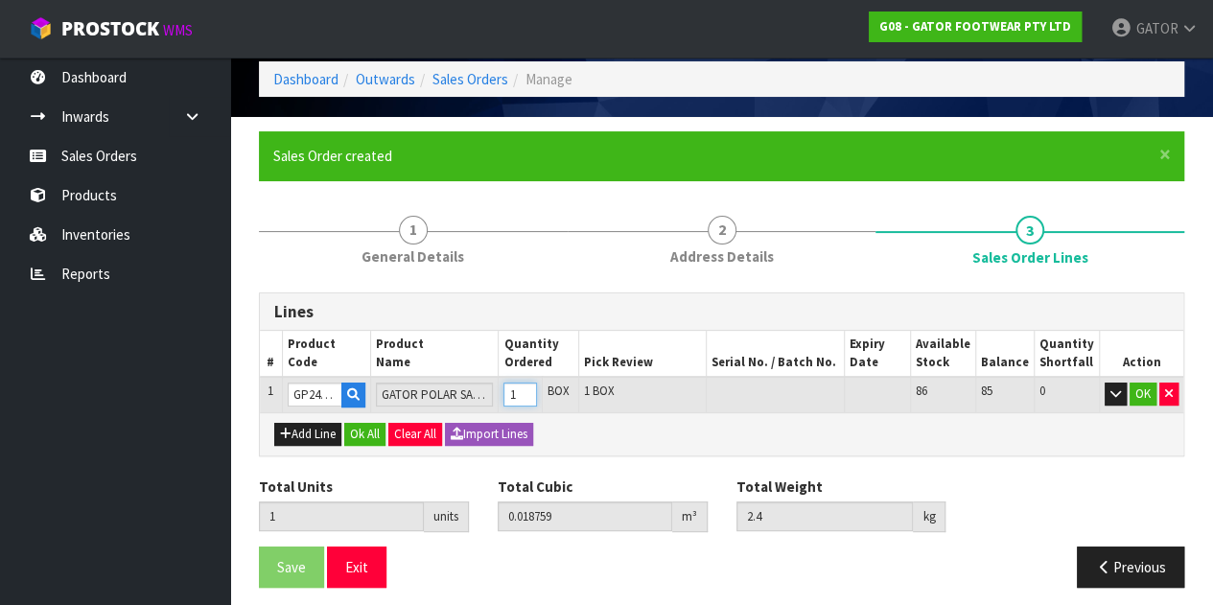
type input "2"
type input "0.037518"
type input "4.8"
type input "2"
click at [537, 388] on input "2" at bounding box center [520, 395] width 34 height 24
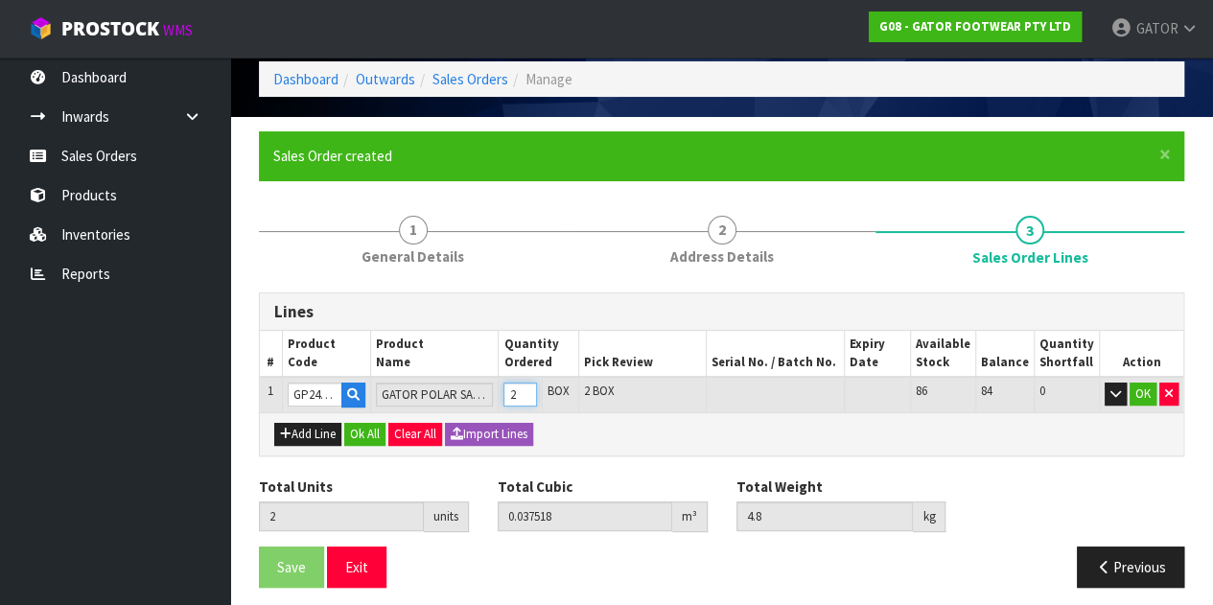
type input "3"
type input "0.056277"
type input "7.2"
type input "3"
click at [537, 388] on input "3" at bounding box center [520, 395] width 34 height 24
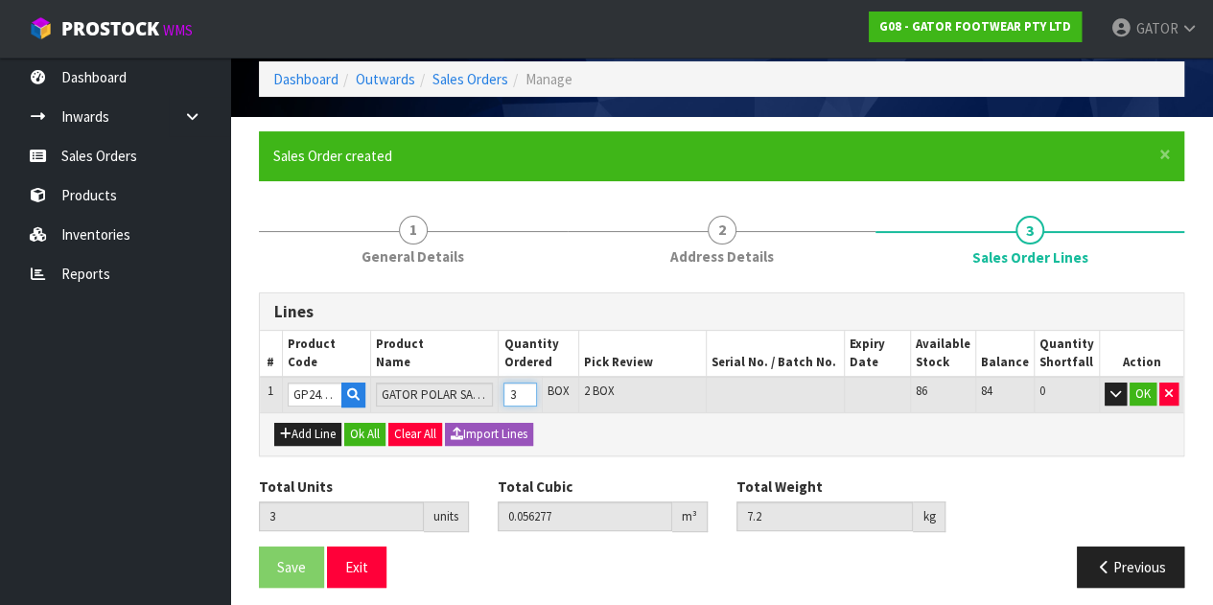
type input "4"
type input "0.075036"
type input "9.6"
type input "4"
click at [537, 388] on input "4" at bounding box center [520, 395] width 34 height 24
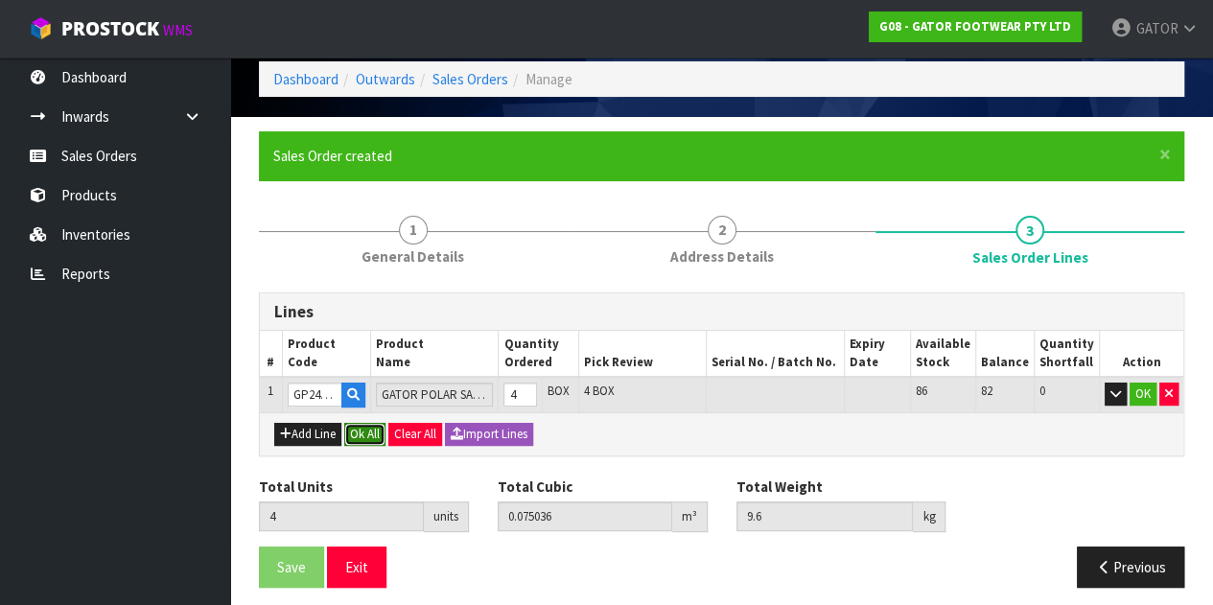
click at [360, 430] on button "Ok All" at bounding box center [364, 434] width 41 height 23
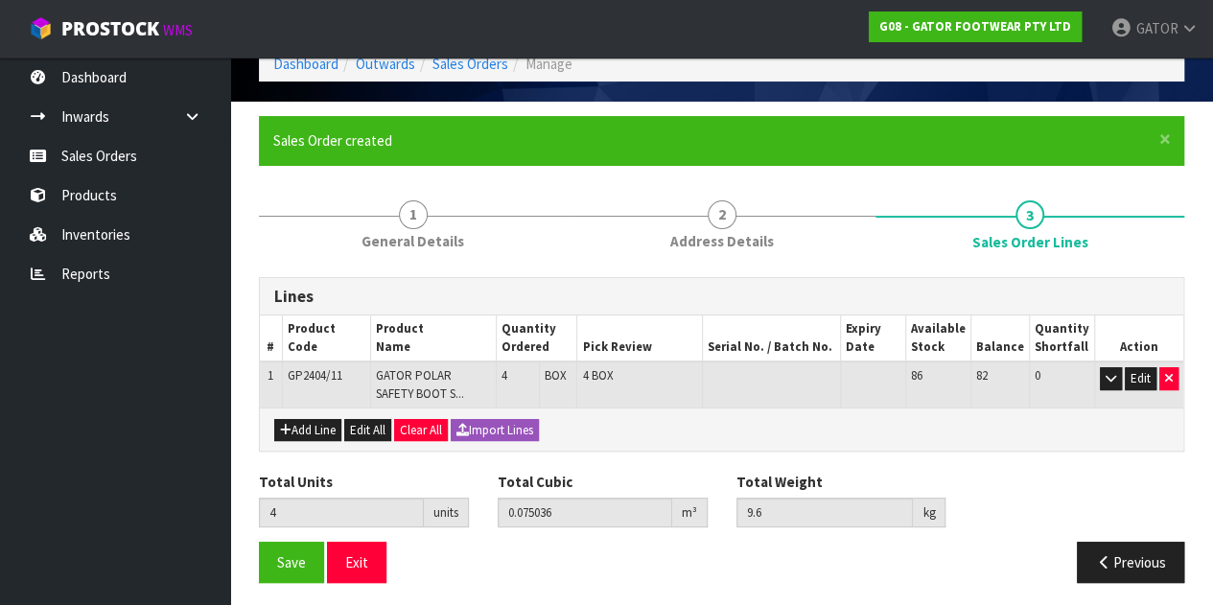
scroll to position [95, 0]
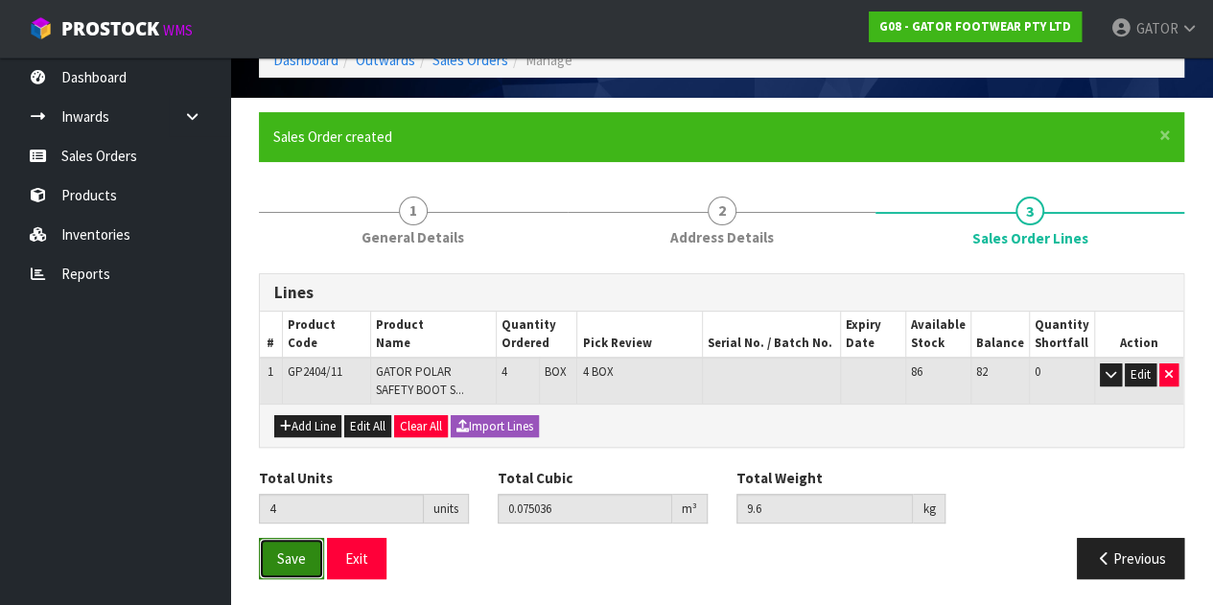
click at [286, 549] on span "Save" at bounding box center [291, 558] width 29 height 18
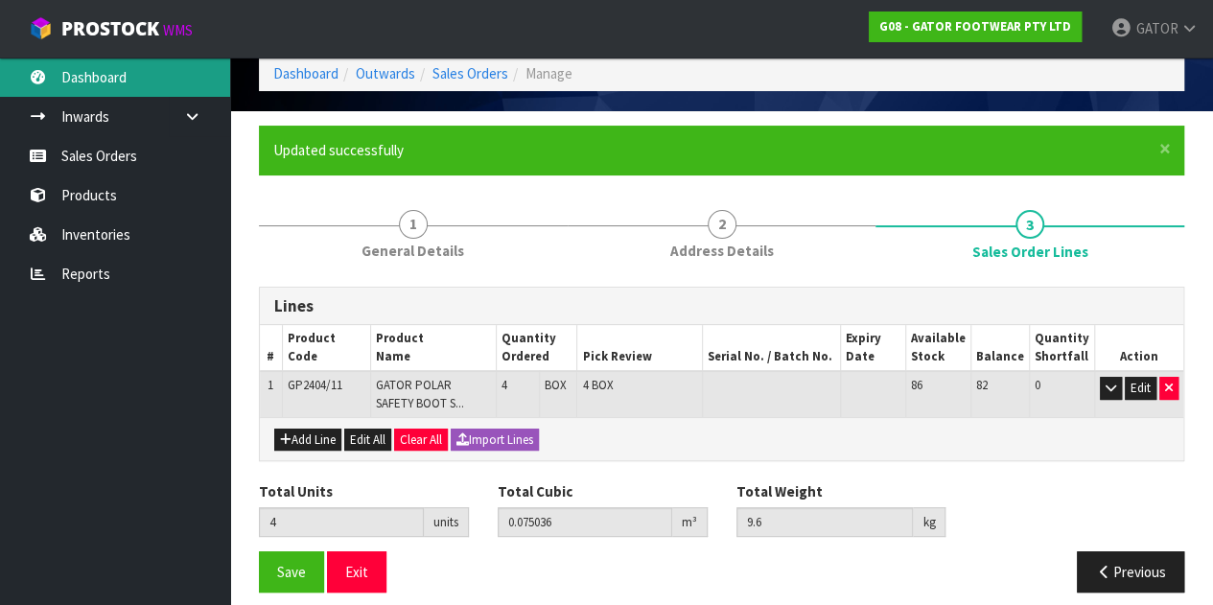
scroll to position [0, 0]
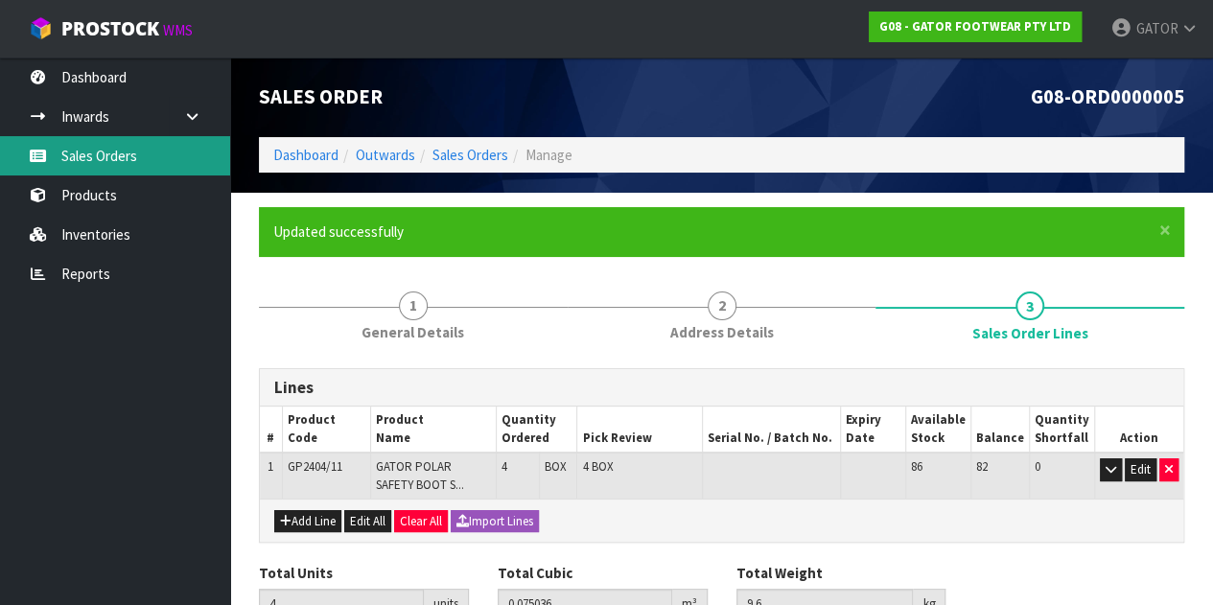
click at [63, 162] on link "Sales Orders" at bounding box center [115, 155] width 230 height 39
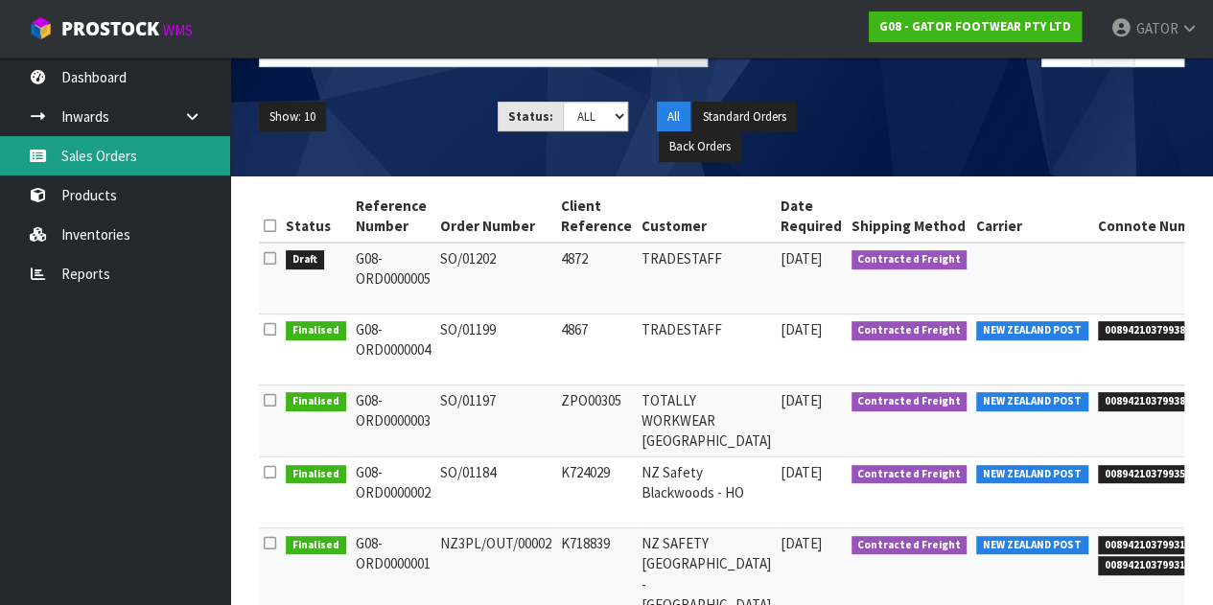
scroll to position [276, 0]
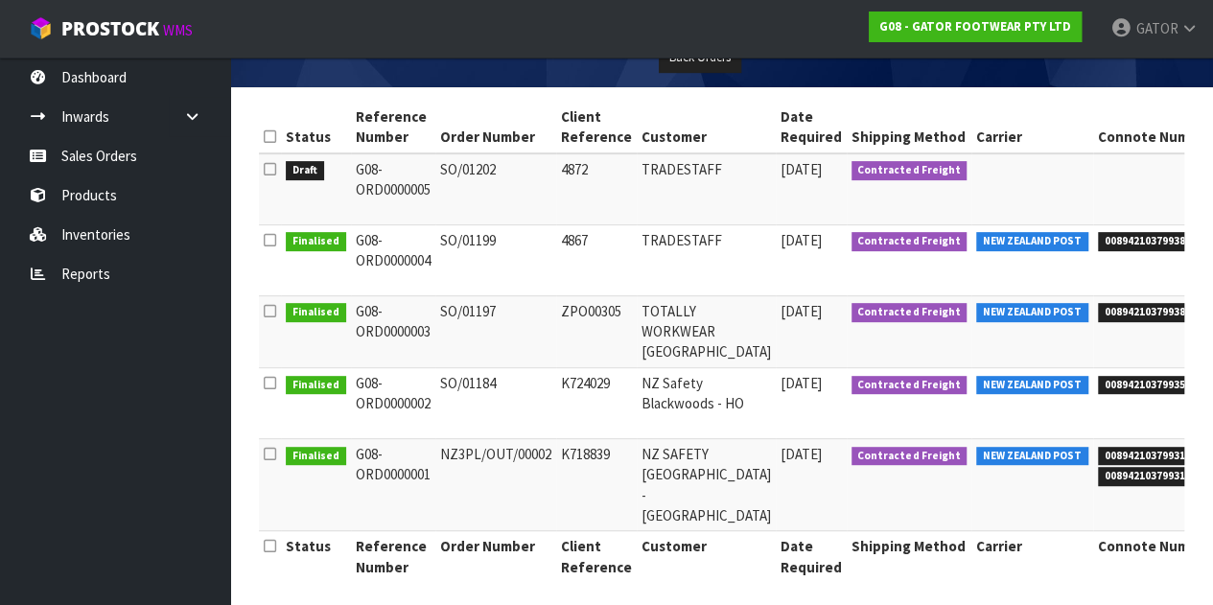
click at [431, 313] on td "G08-ORD 0000003" at bounding box center [393, 331] width 84 height 72
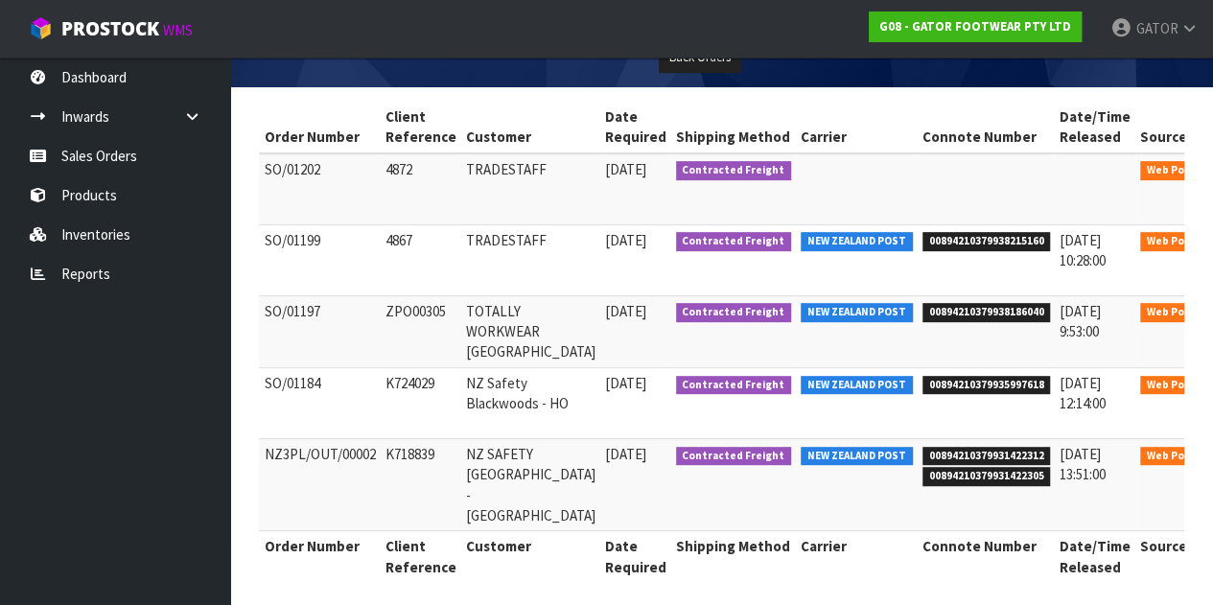
scroll to position [0, 177]
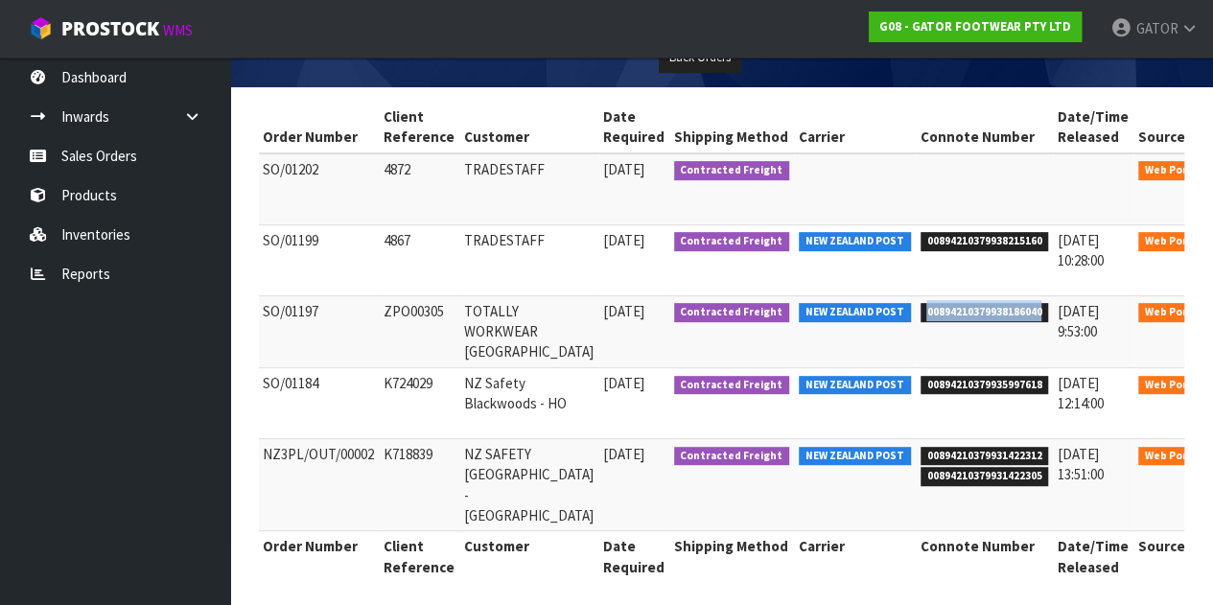
drag, startPoint x: 977, startPoint y: 305, endPoint x: 856, endPoint y: 315, distance: 121.3
click at [920, 315] on span "00894210379938186040" at bounding box center [984, 312] width 128 height 19
copy span "00894210379938186040"
drag, startPoint x: 976, startPoint y: 234, endPoint x: 860, endPoint y: 239, distance: 116.1
click at [920, 239] on span "00894210379938215160" at bounding box center [984, 241] width 128 height 19
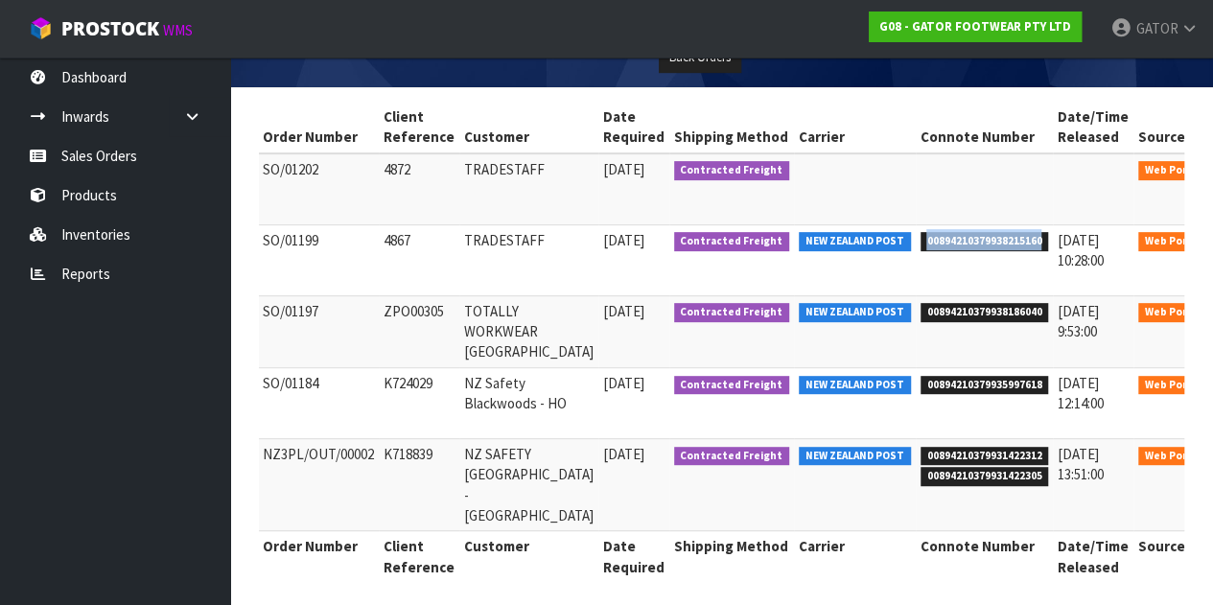
copy span "00894210379938215160"
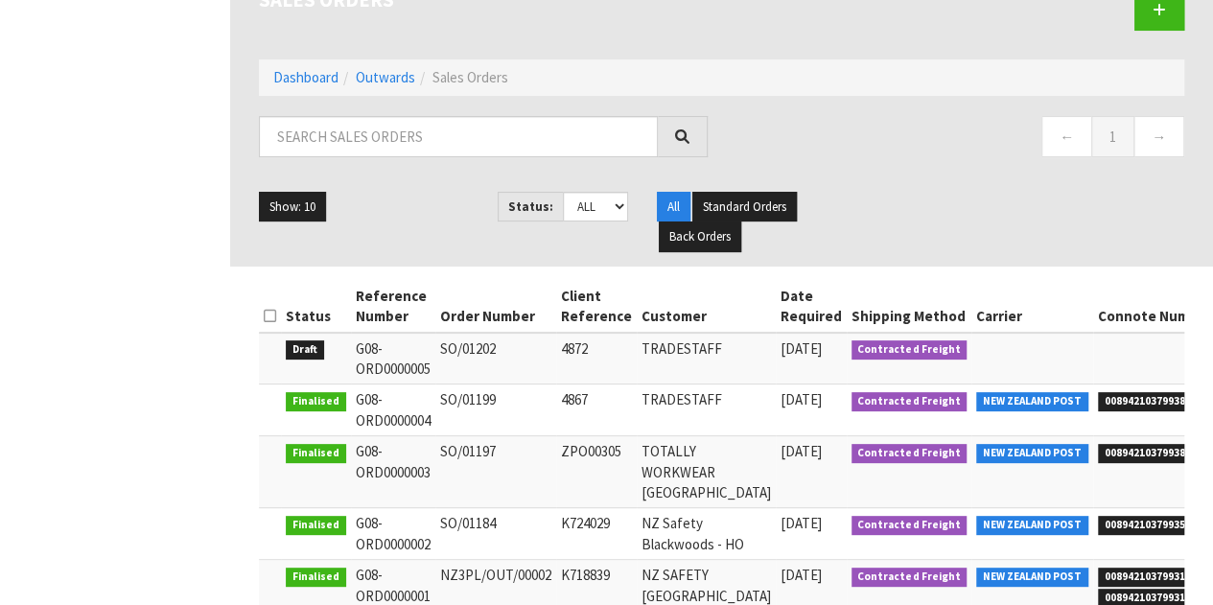
scroll to position [192, 0]
